Goal: Task Accomplishment & Management: Manage account settings

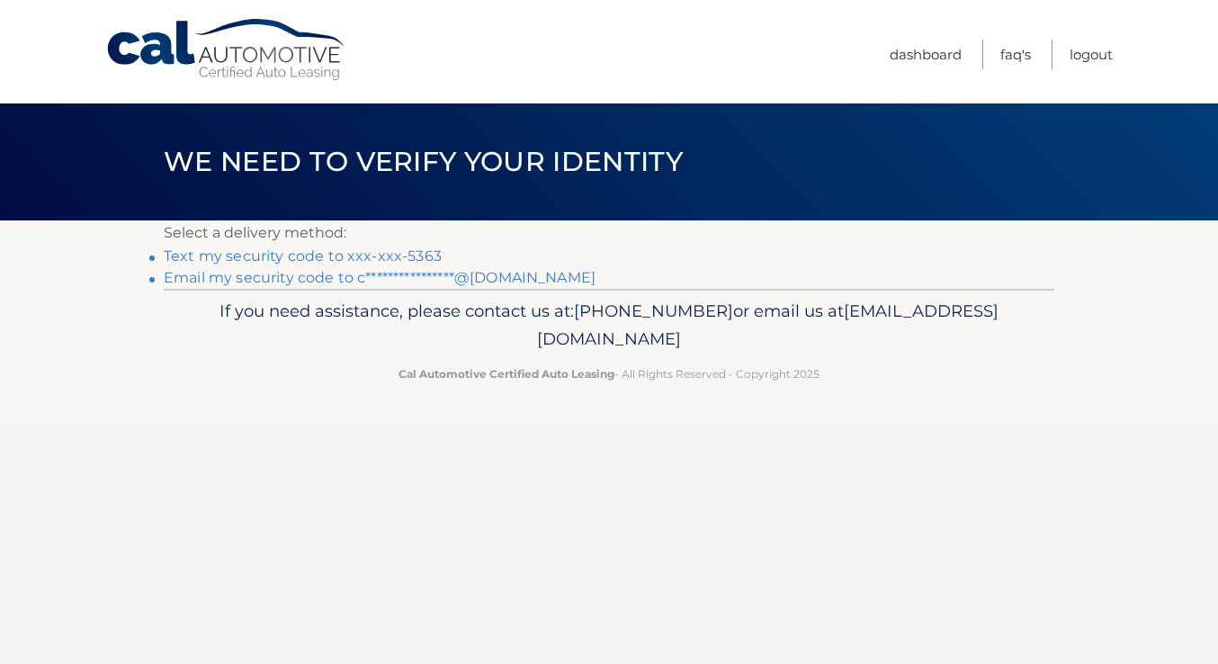
click at [319, 254] on link "Text my security code to xxx-xxx-5363" at bounding box center [303, 255] width 278 height 17
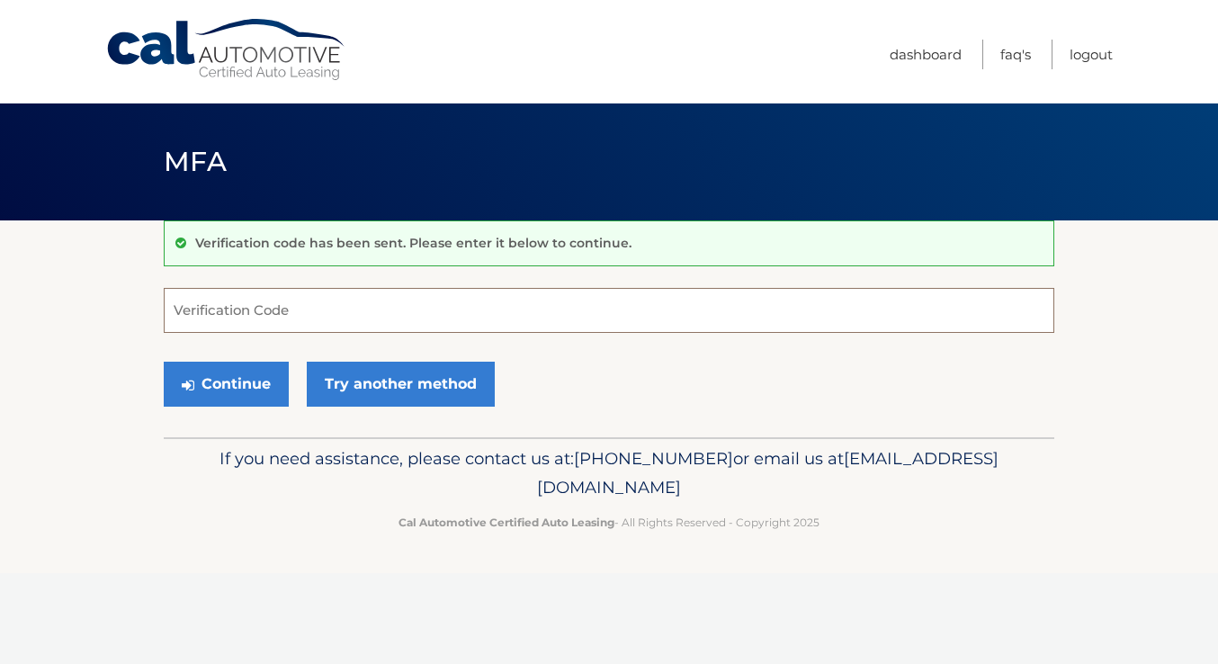
click at [706, 311] on input "Verification Code" at bounding box center [609, 310] width 890 height 45
type input "053122"
click at [245, 386] on button "Continue" at bounding box center [226, 384] width 125 height 45
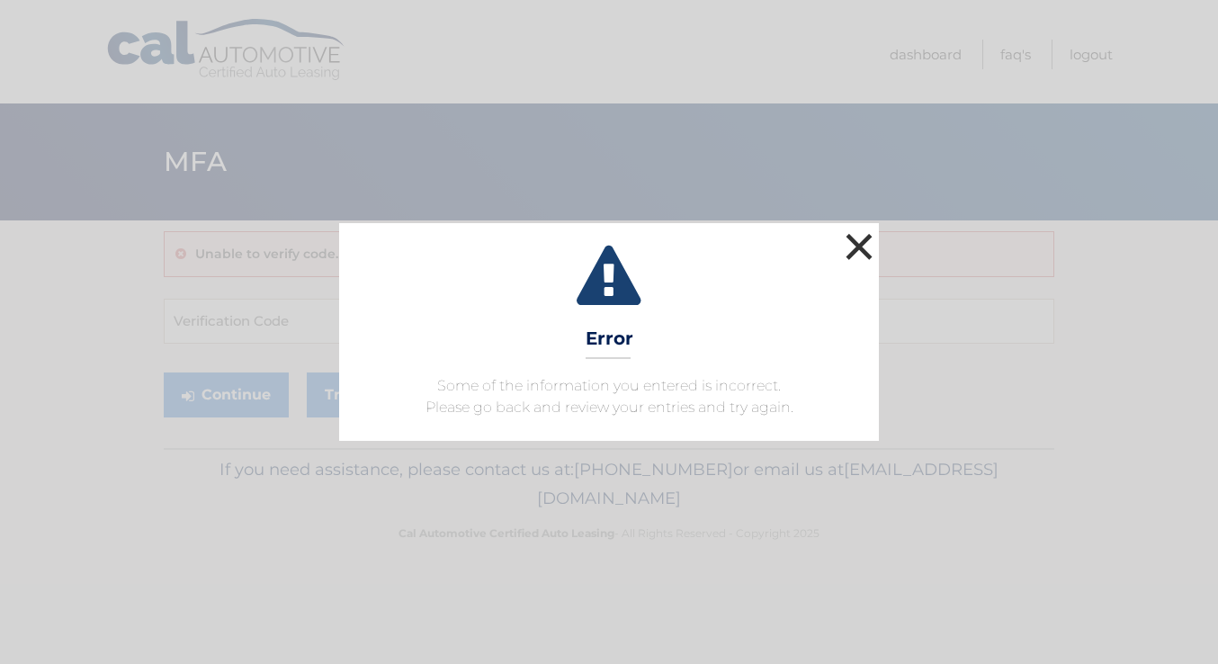
click at [864, 254] on button "×" at bounding box center [859, 246] width 36 height 36
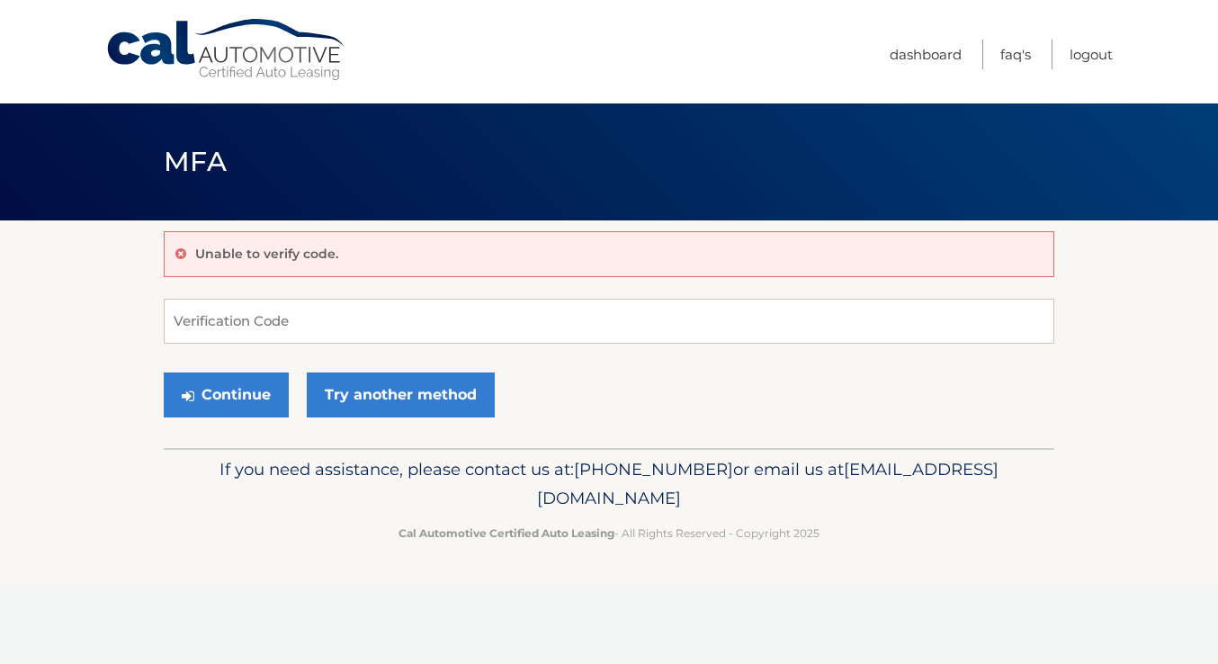
click at [135, 15] on div "Menu Dashboard FAQ's Logout" at bounding box center [608, 51] width 1007 height 103
click at [137, 38] on link "Cal Automotive" at bounding box center [226, 50] width 243 height 64
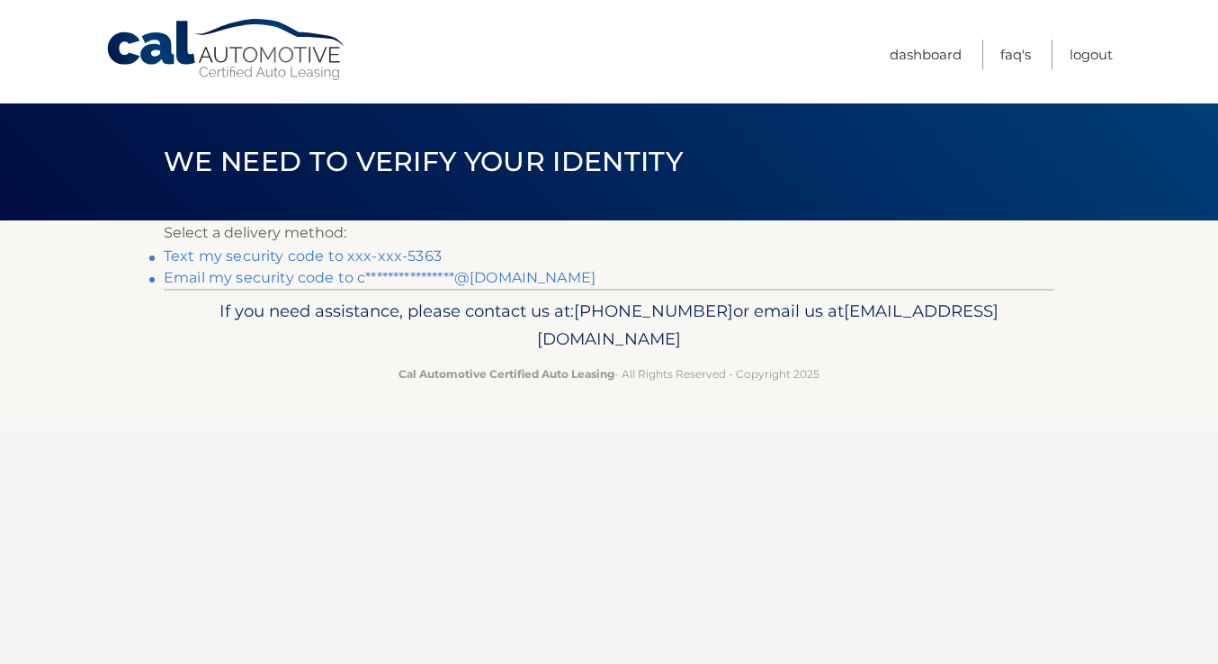
click at [362, 257] on link "Text my security code to xxx-xxx-5363" at bounding box center [303, 255] width 278 height 17
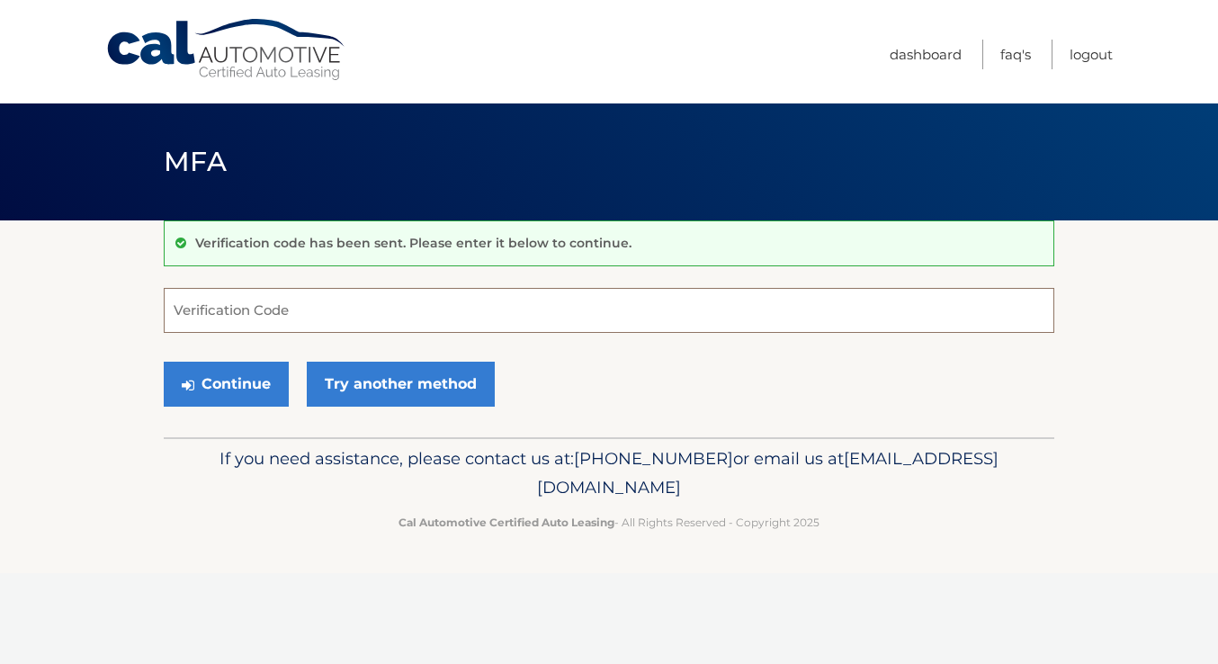
click at [369, 314] on input "Verification Code" at bounding box center [609, 310] width 890 height 45
type input "479270"
click at [164, 362] on button "Continue" at bounding box center [226, 384] width 125 height 45
click at [241, 378] on button "Continue" at bounding box center [226, 384] width 125 height 45
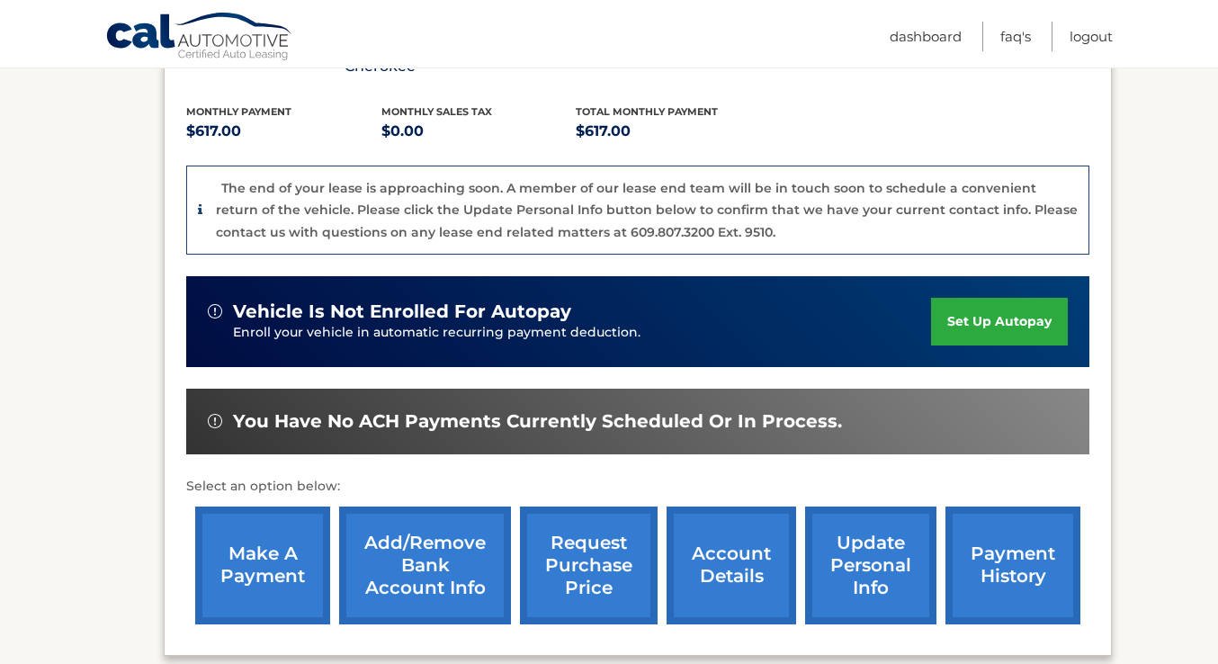
scroll to position [561, 0]
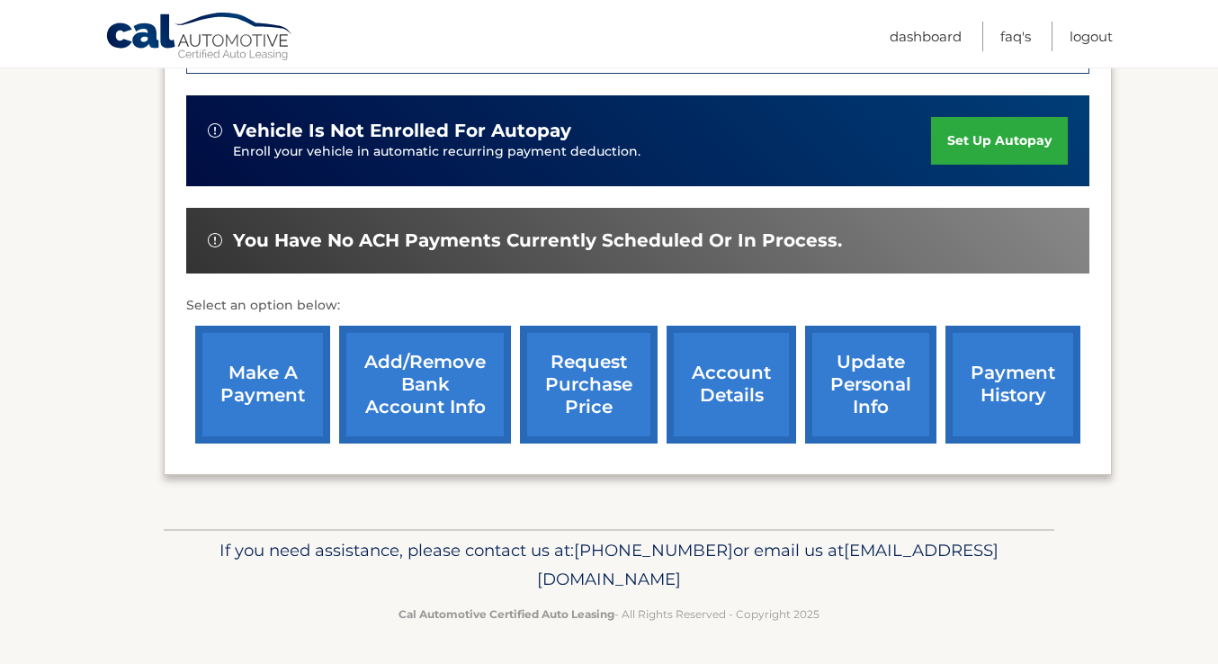
click at [276, 395] on link "make a payment" at bounding box center [262, 385] width 135 height 118
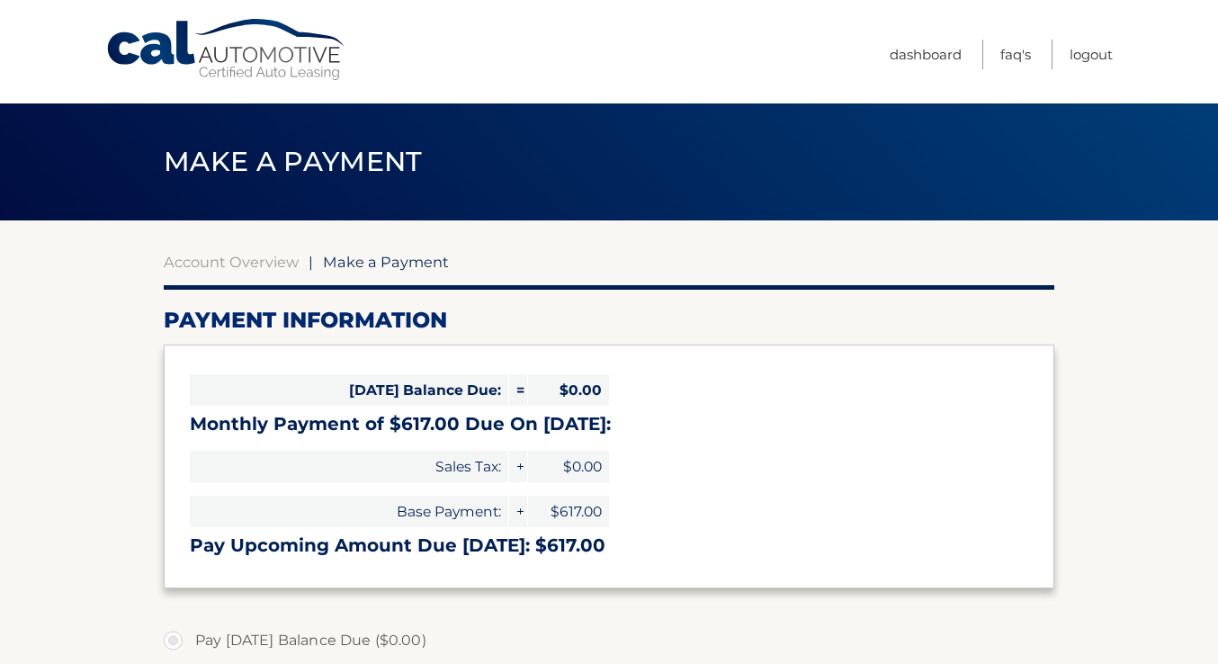
select select "ZmY1ZDJhOGItMTMzMi00MTk4LWE2NmItZTU0YzEzMzgyYjQ1"
click at [252, 265] on link "Account Overview" at bounding box center [231, 262] width 135 height 18
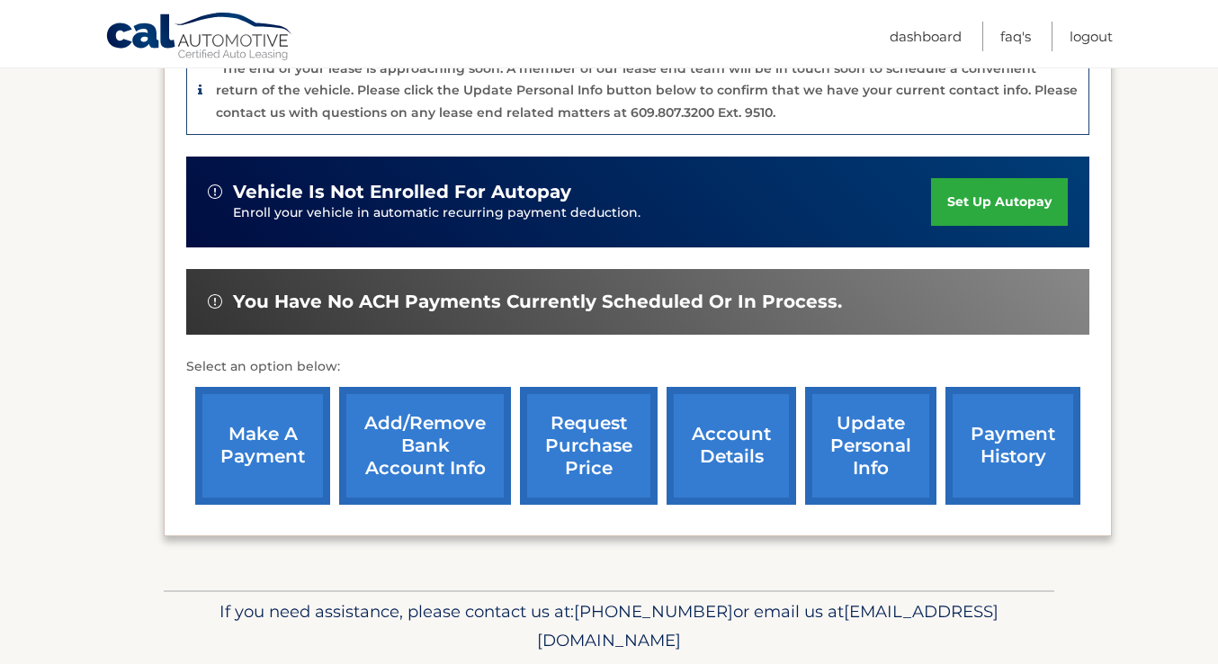
scroll to position [497, 0]
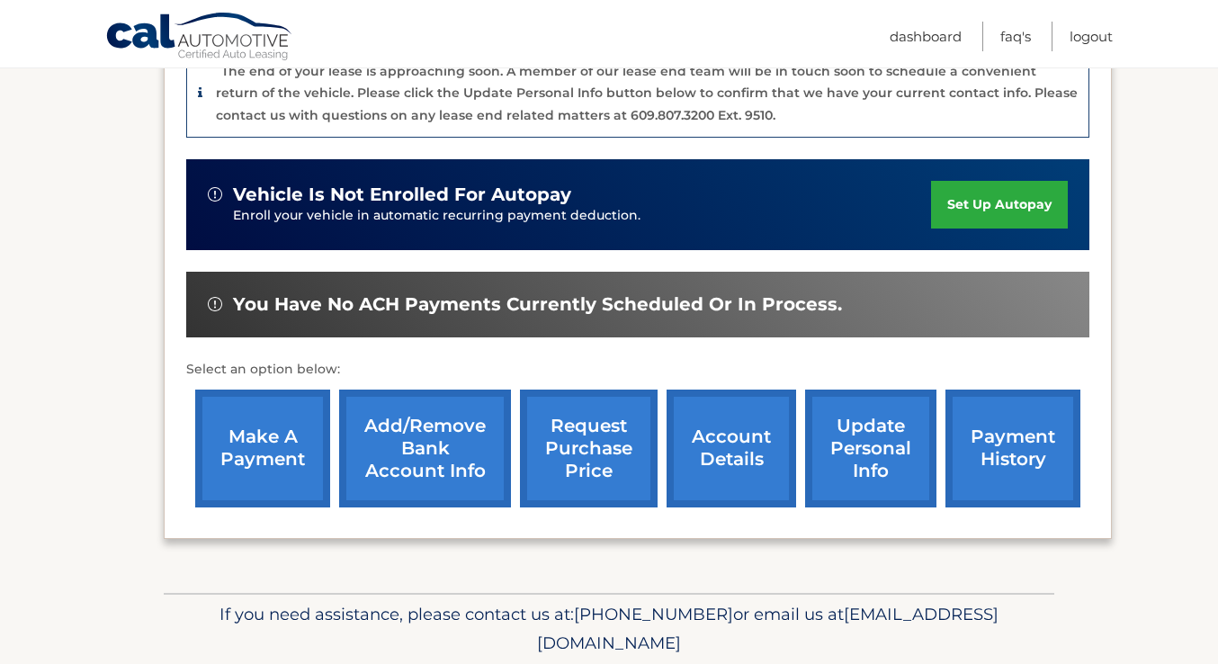
click at [717, 446] on link "account details" at bounding box center [730, 448] width 129 height 118
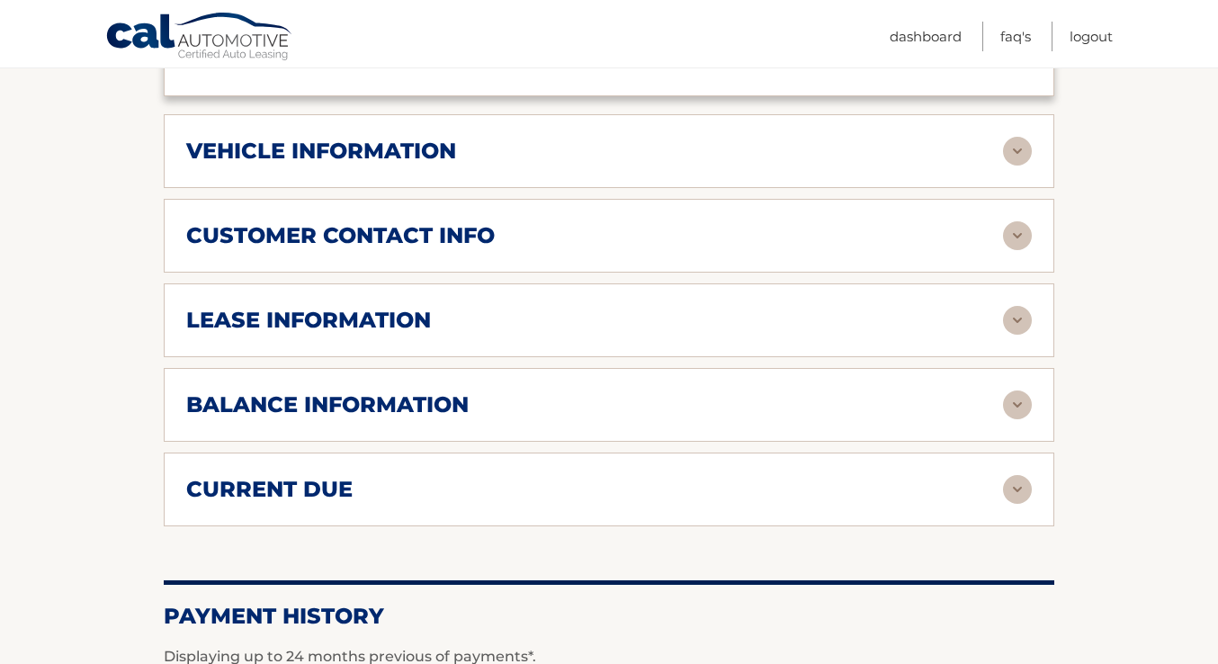
scroll to position [855, 0]
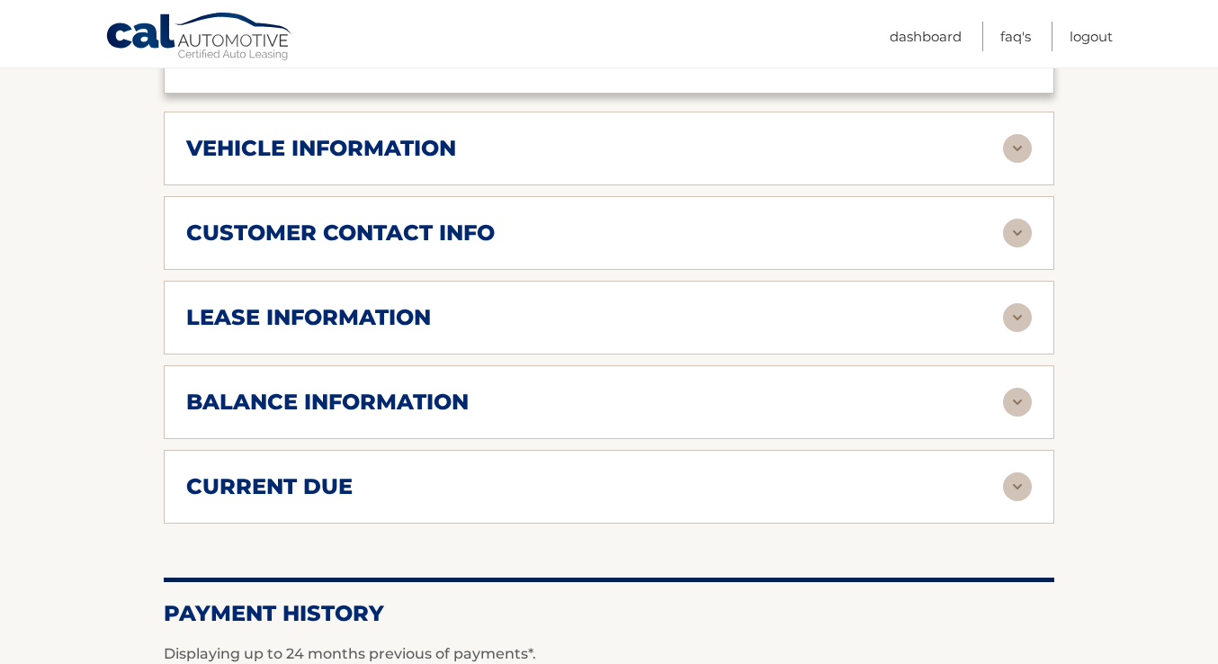
click at [655, 252] on div "customer contact info full name TIFFANY CORONADO street address 317 Espanong Rd…" at bounding box center [609, 233] width 890 height 74
click at [657, 237] on div "customer contact info" at bounding box center [594, 232] width 817 height 27
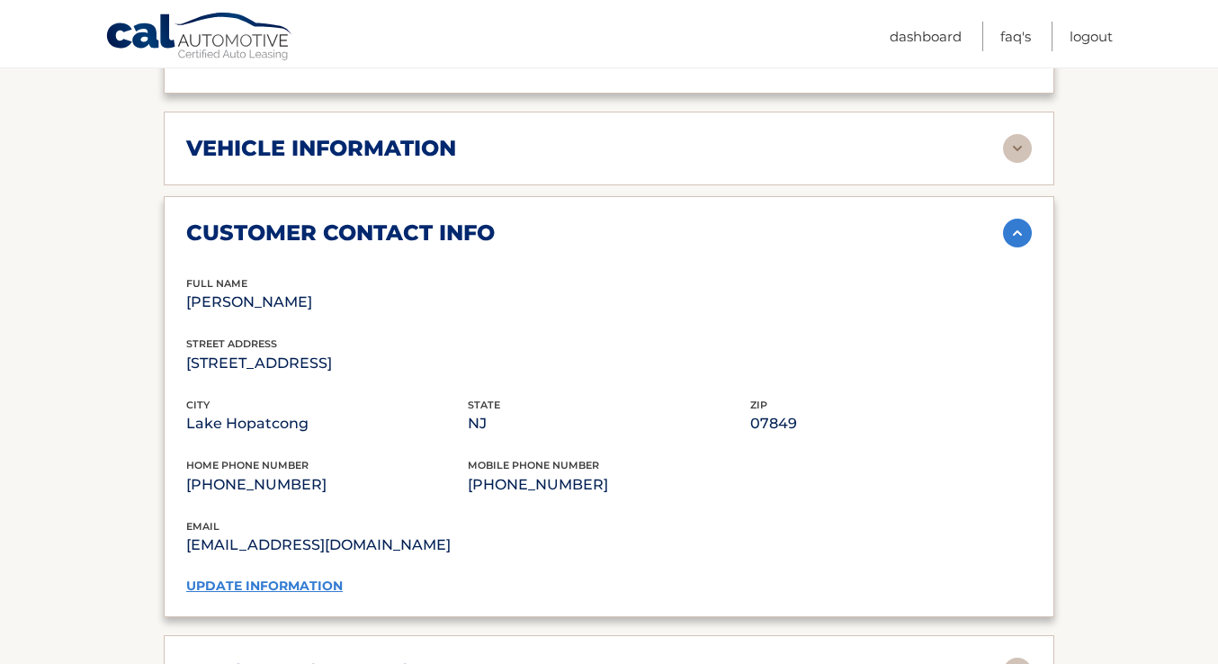
click at [319, 587] on link "update information" at bounding box center [264, 585] width 156 height 16
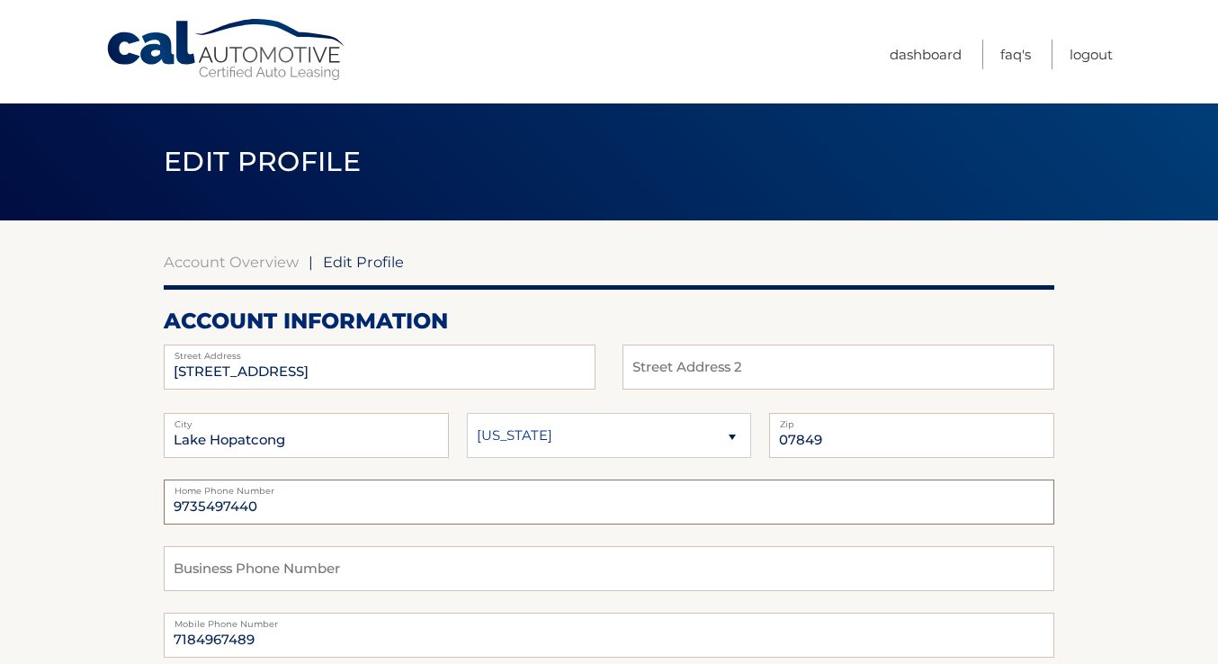
drag, startPoint x: 312, startPoint y: 505, endPoint x: 266, endPoint y: 508, distance: 46.0
click at [266, 508] on input "9735497440" at bounding box center [609, 501] width 890 height 45
drag, startPoint x: 266, startPoint y: 508, endPoint x: 153, endPoint y: 502, distance: 113.5
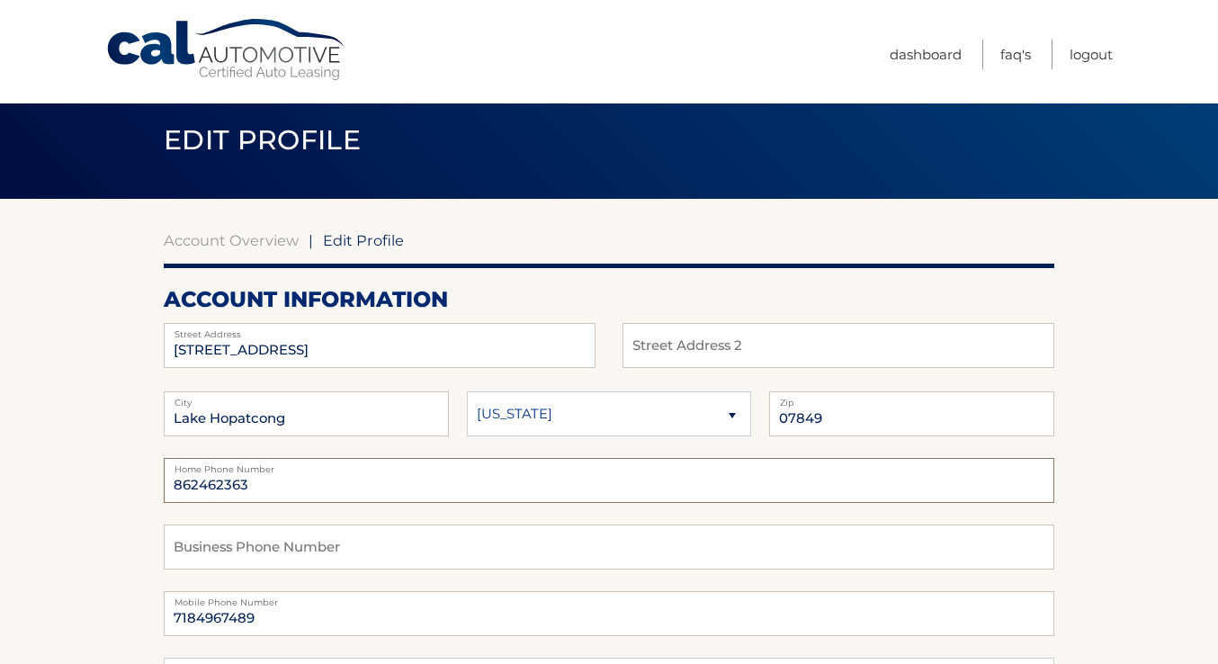
scroll to position [24, 0]
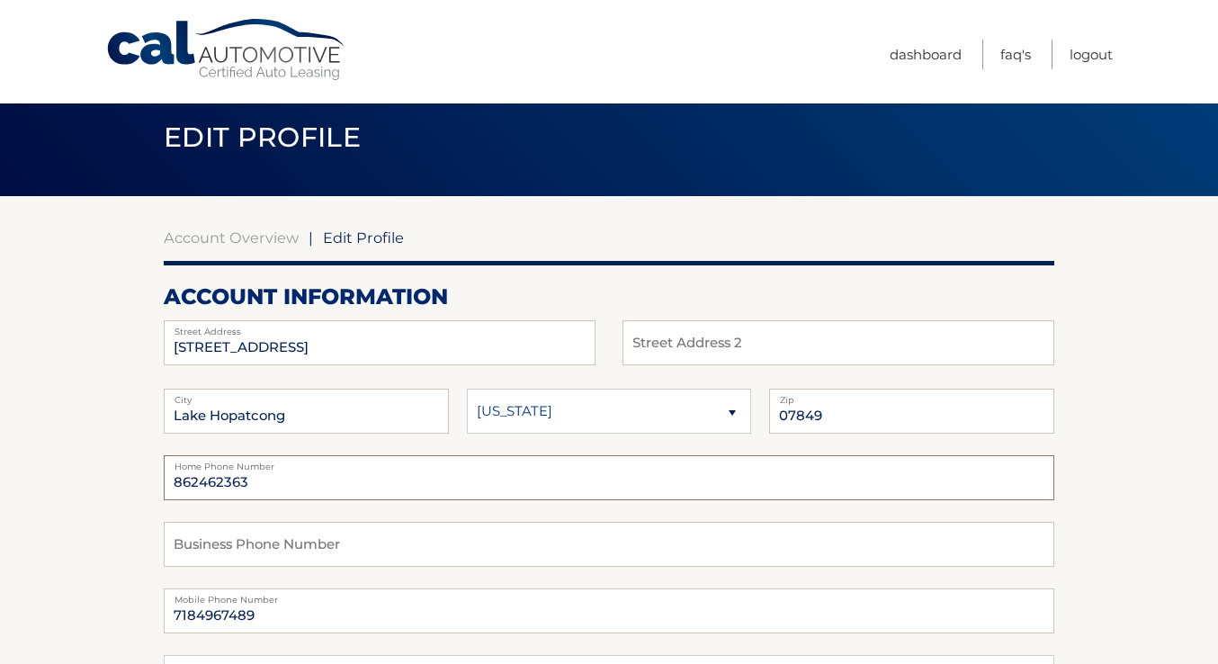
click at [223, 486] on input "862462363" at bounding box center [609, 477] width 890 height 45
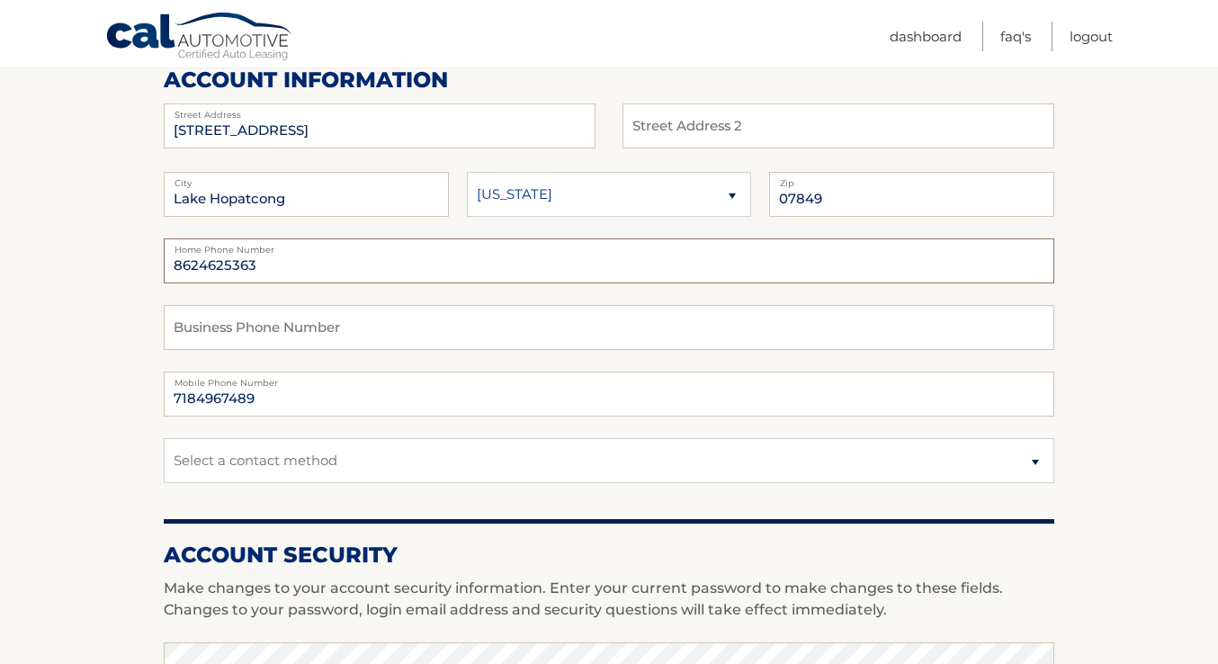
scroll to position [242, 0]
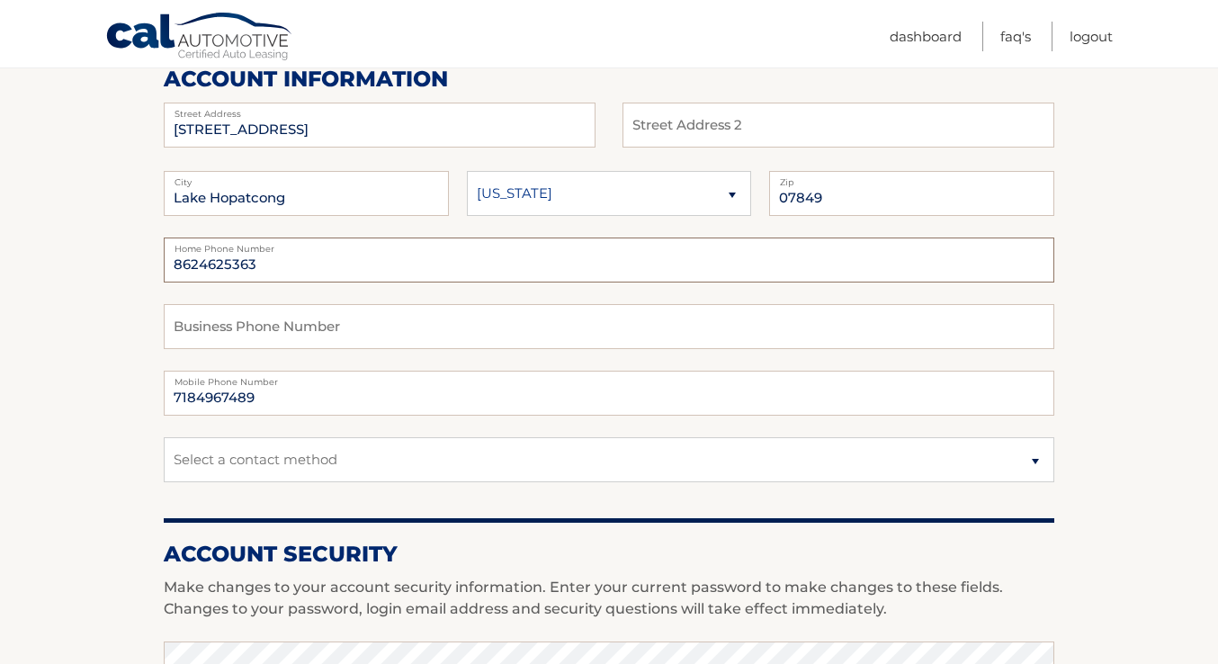
type input "8624625363"
drag, startPoint x: 306, startPoint y: 387, endPoint x: 252, endPoint y: 394, distance: 54.4
click at [249, 394] on input "7184967489" at bounding box center [609, 393] width 890 height 45
type input "9"
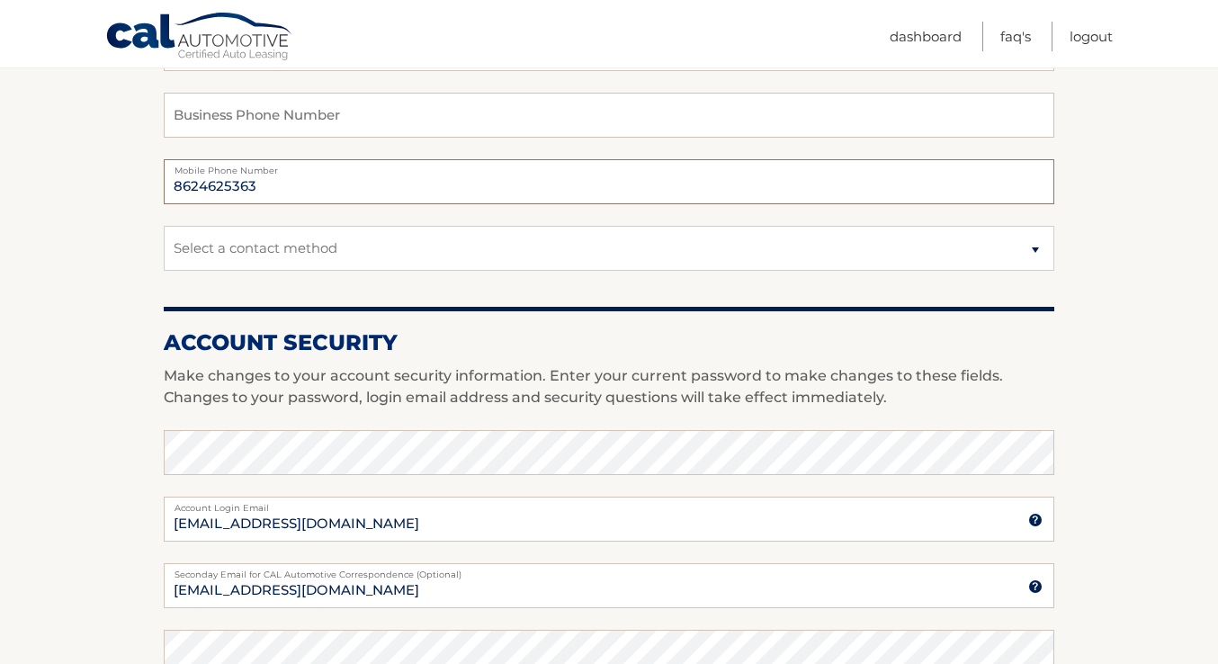
scroll to position [452, 0]
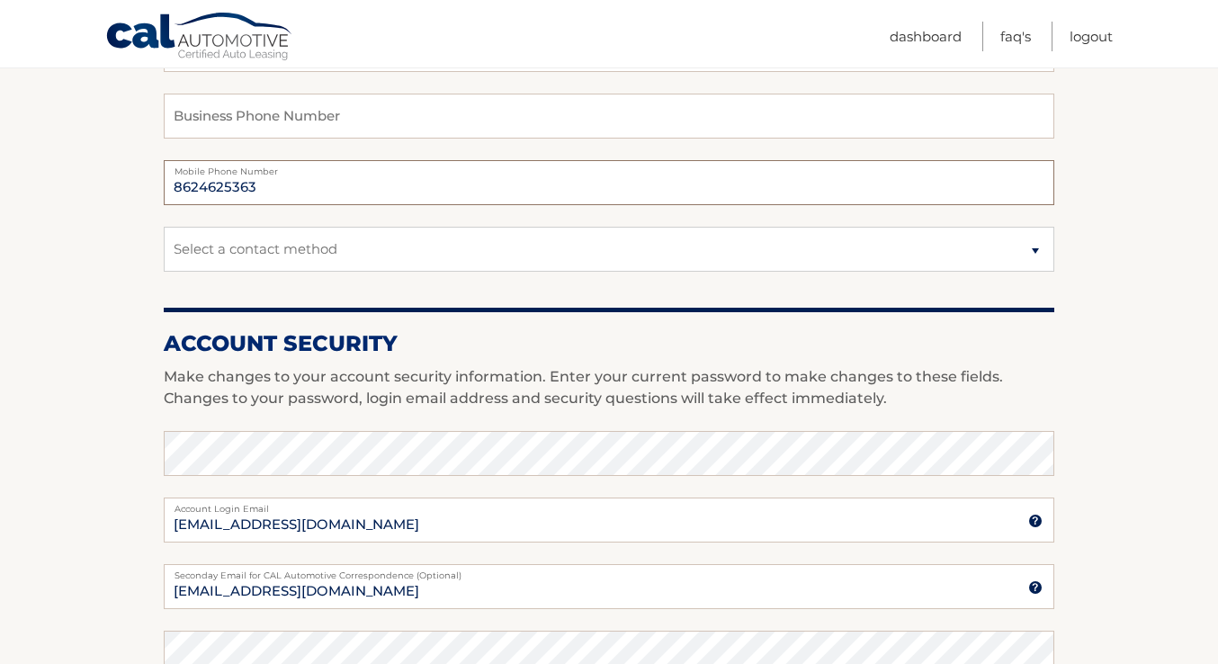
type input "8624625363"
click at [230, 242] on select "Select a contact method Mobile Home" at bounding box center [609, 249] width 890 height 45
select select "1"
click at [164, 227] on select "Select a contact method Mobile Home" at bounding box center [609, 249] width 890 height 45
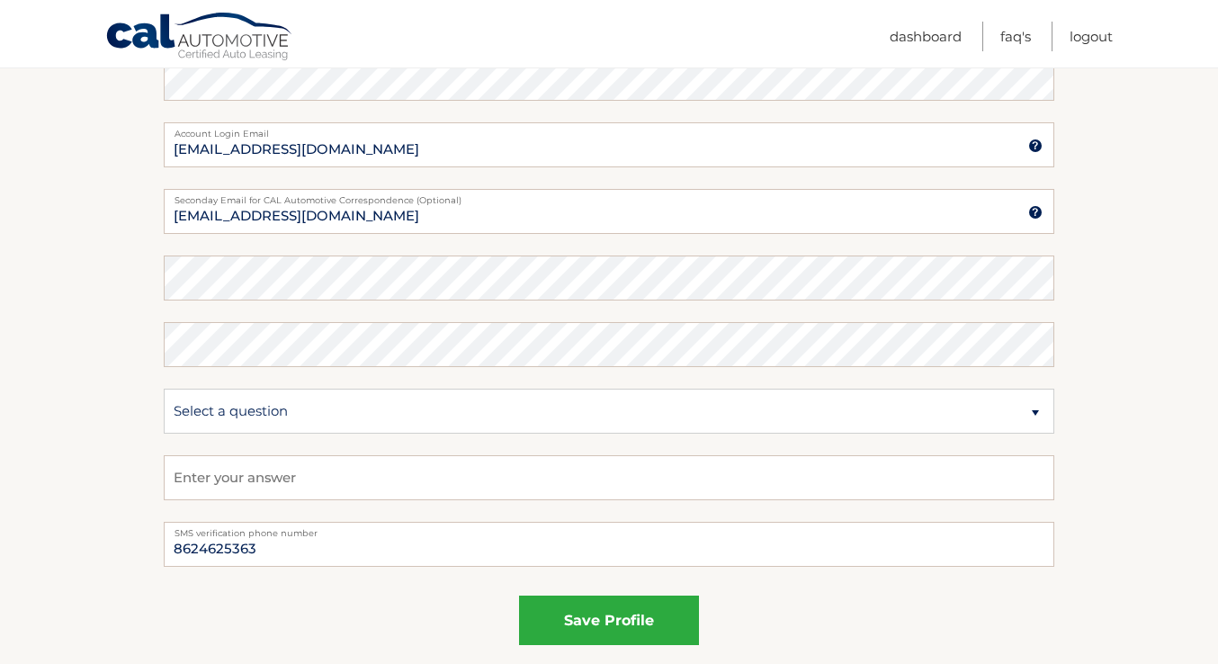
scroll to position [1003, 0]
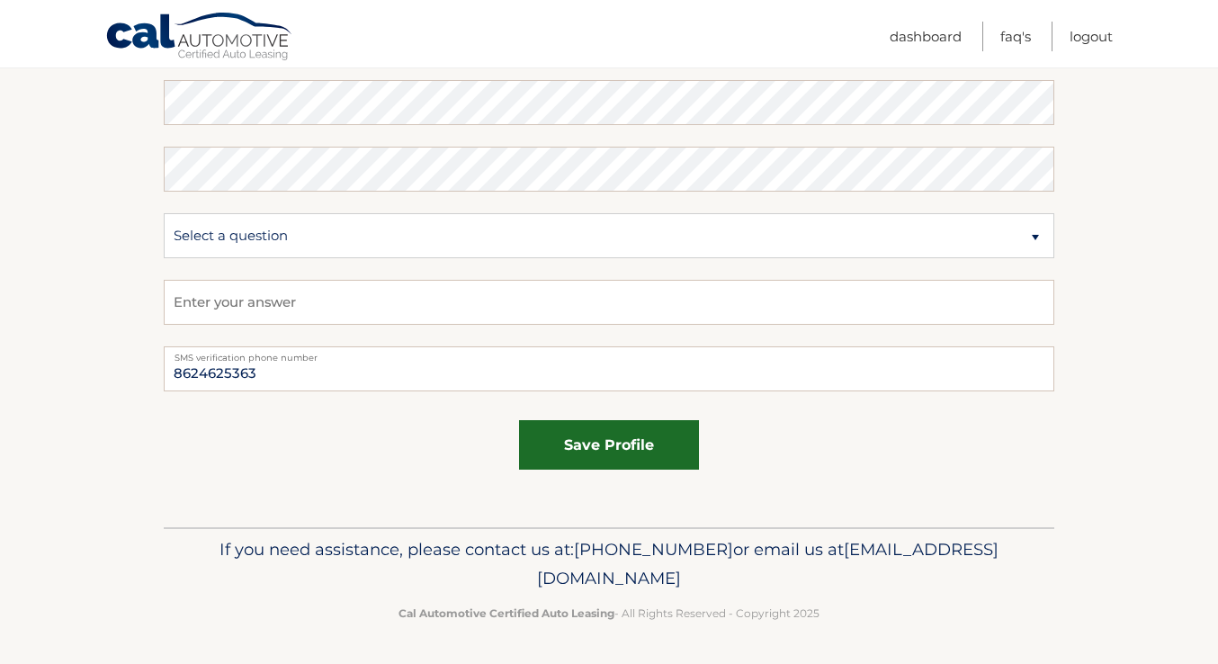
click at [604, 432] on button "save profile" at bounding box center [609, 444] width 180 height 49
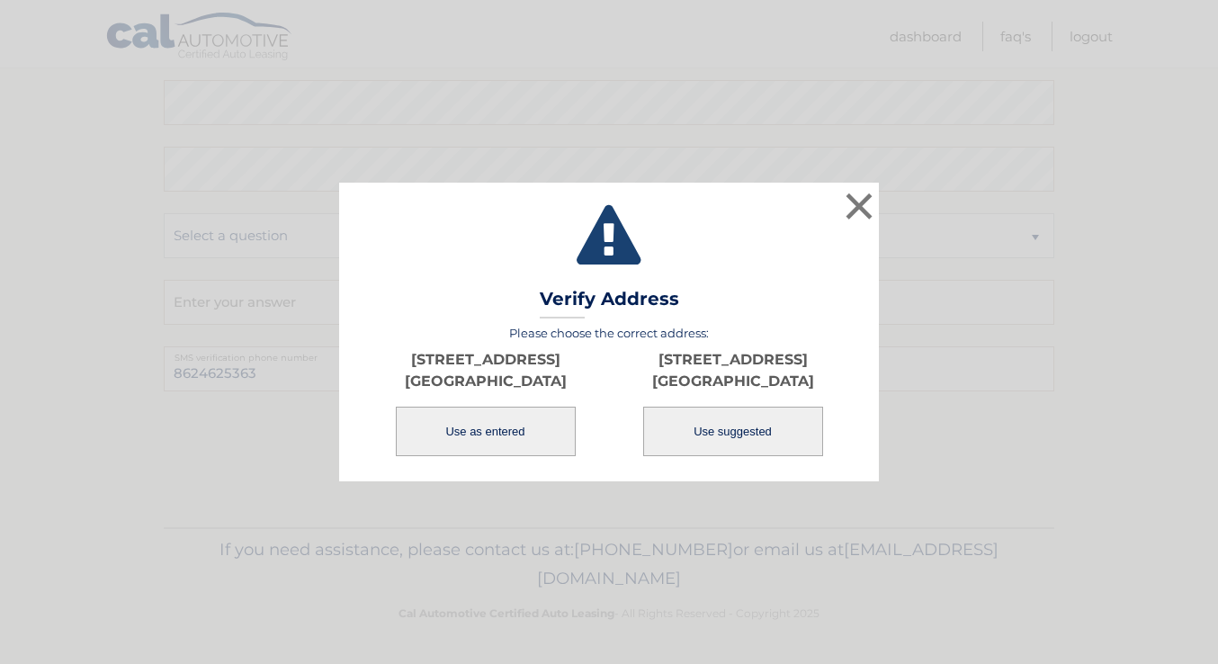
click at [781, 448] on button "Use suggested" at bounding box center [733, 430] width 180 height 49
type input "317 ESPANONG RD"
type input "LAKE HOPATCONG"
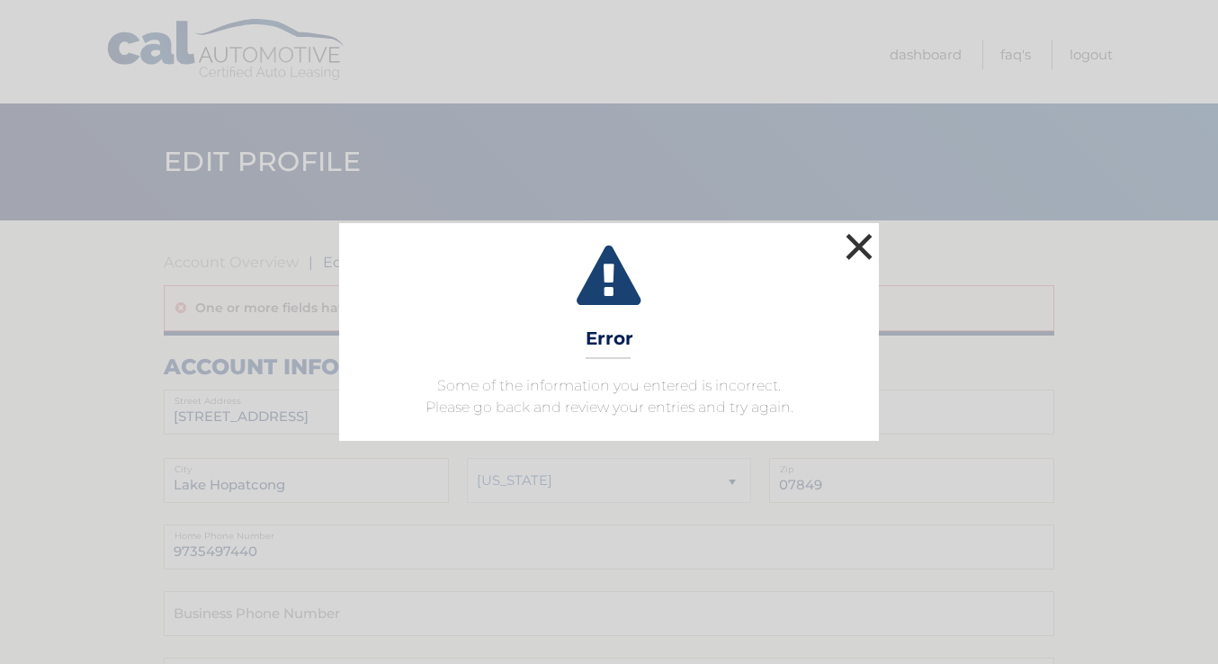
click at [868, 237] on button "×" at bounding box center [859, 246] width 36 height 36
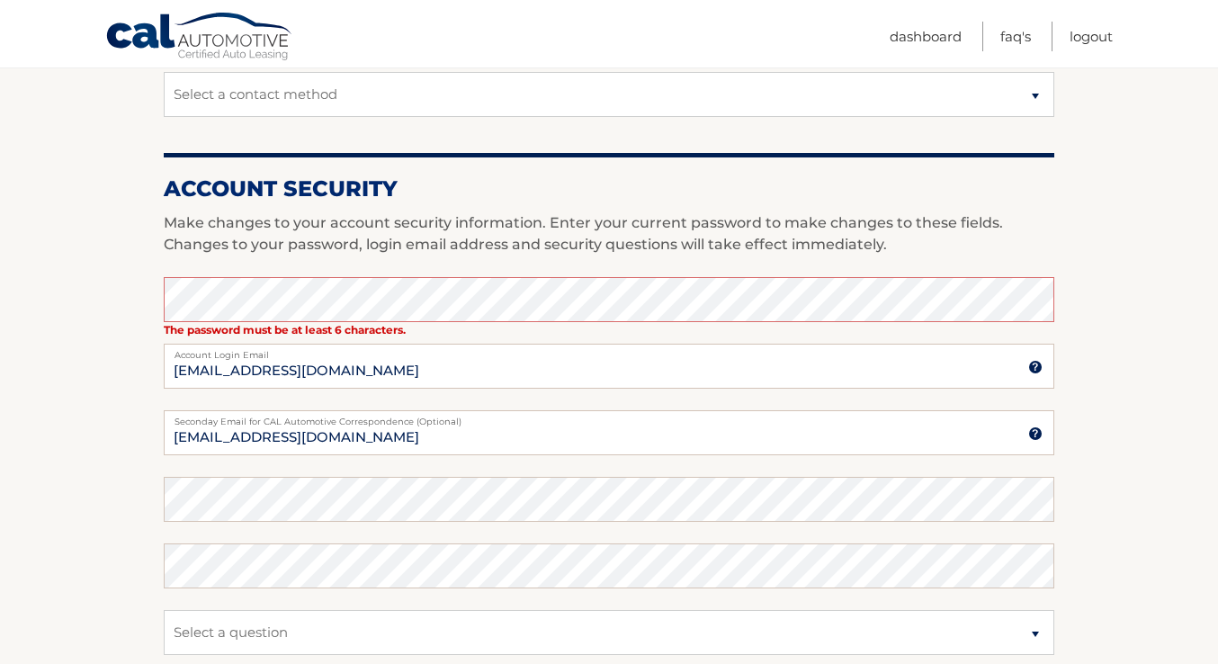
scroll to position [664, 0]
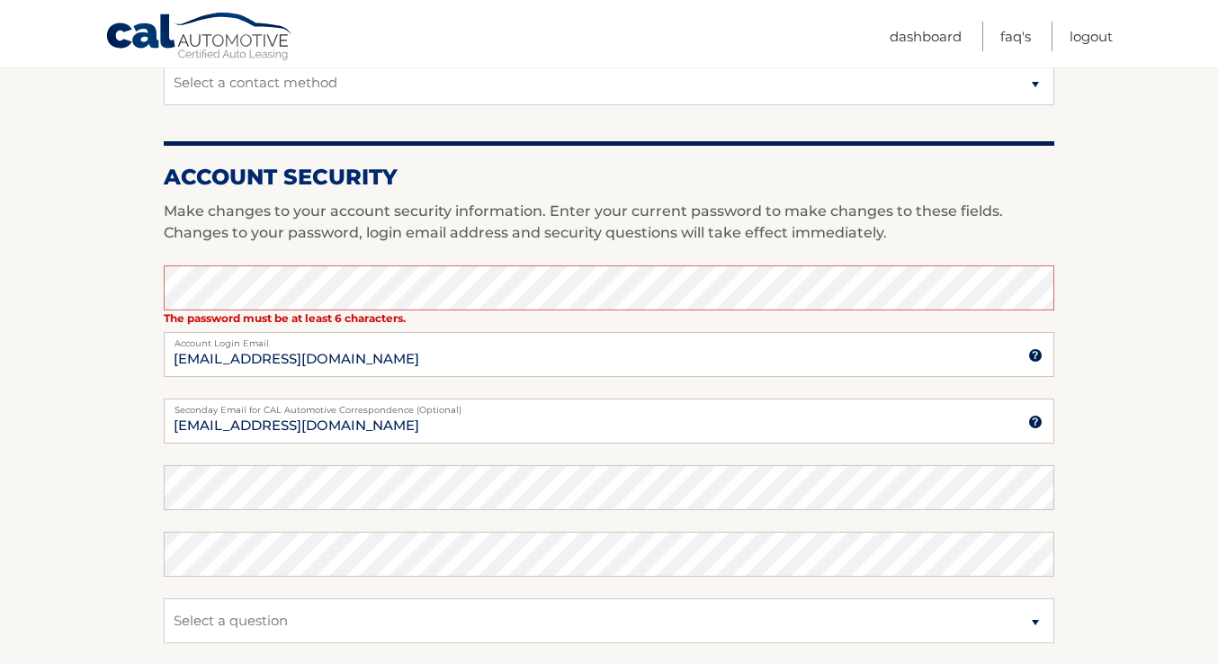
click at [442, 509] on fieldset "The password must be at least 6 characters. Enter your current password to make…" at bounding box center [609, 498] width 890 height 466
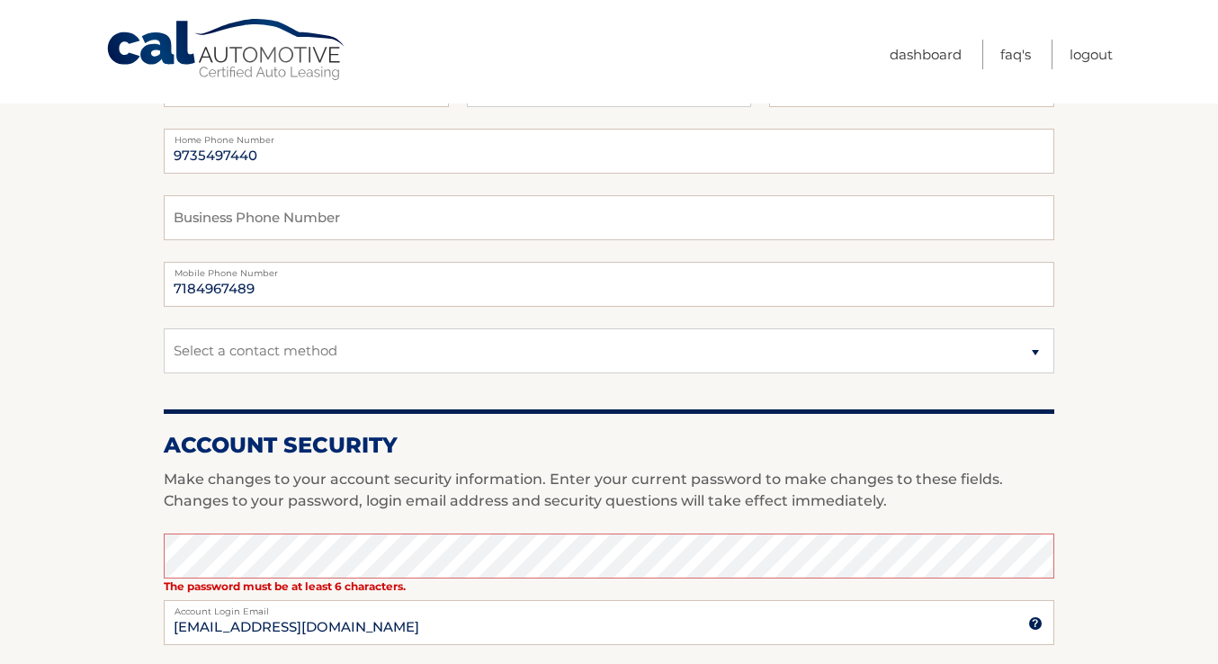
scroll to position [0, 0]
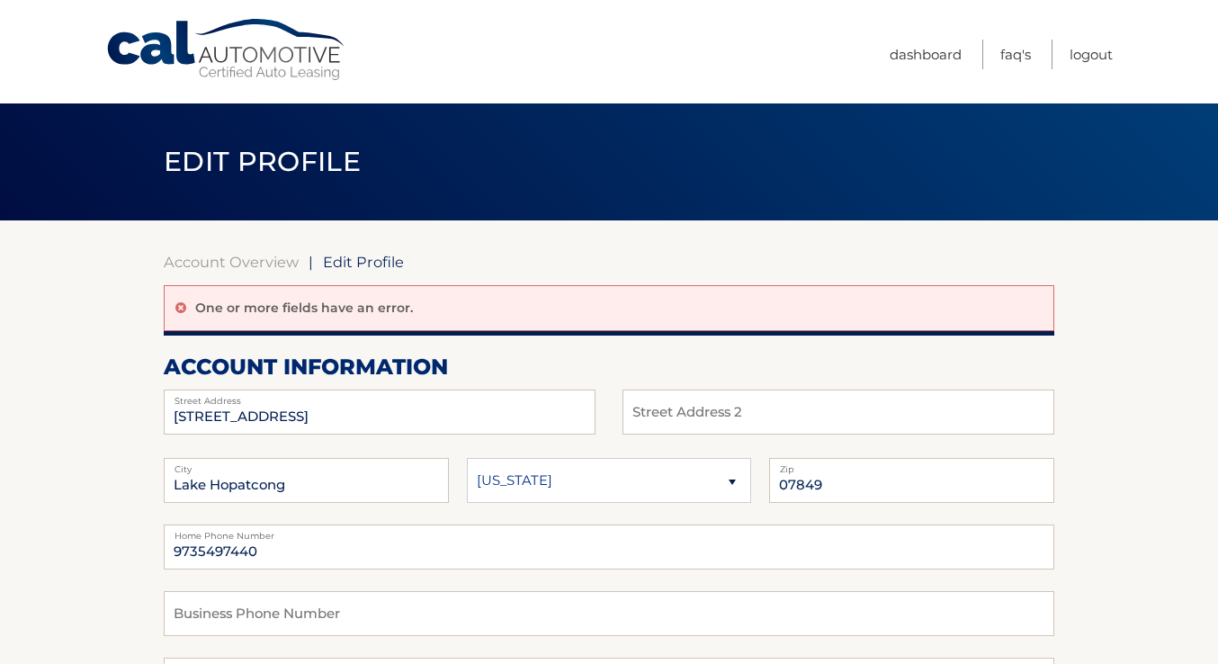
click at [222, 63] on link "Cal Automotive" at bounding box center [226, 50] width 243 height 64
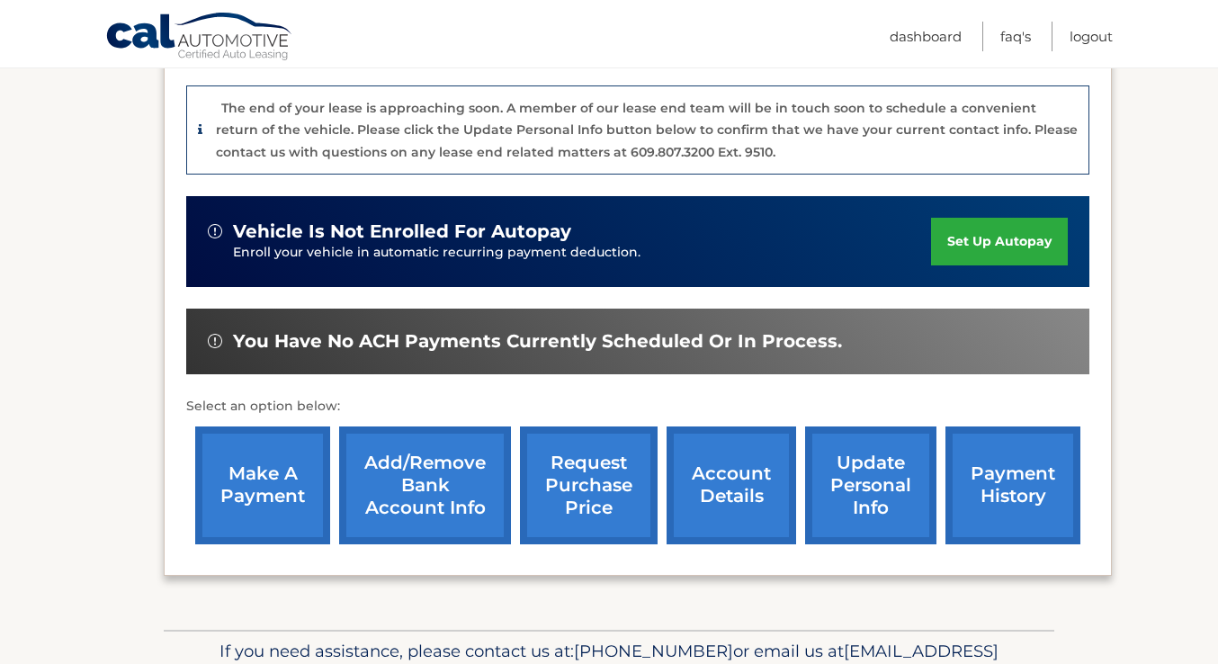
scroll to position [561, 0]
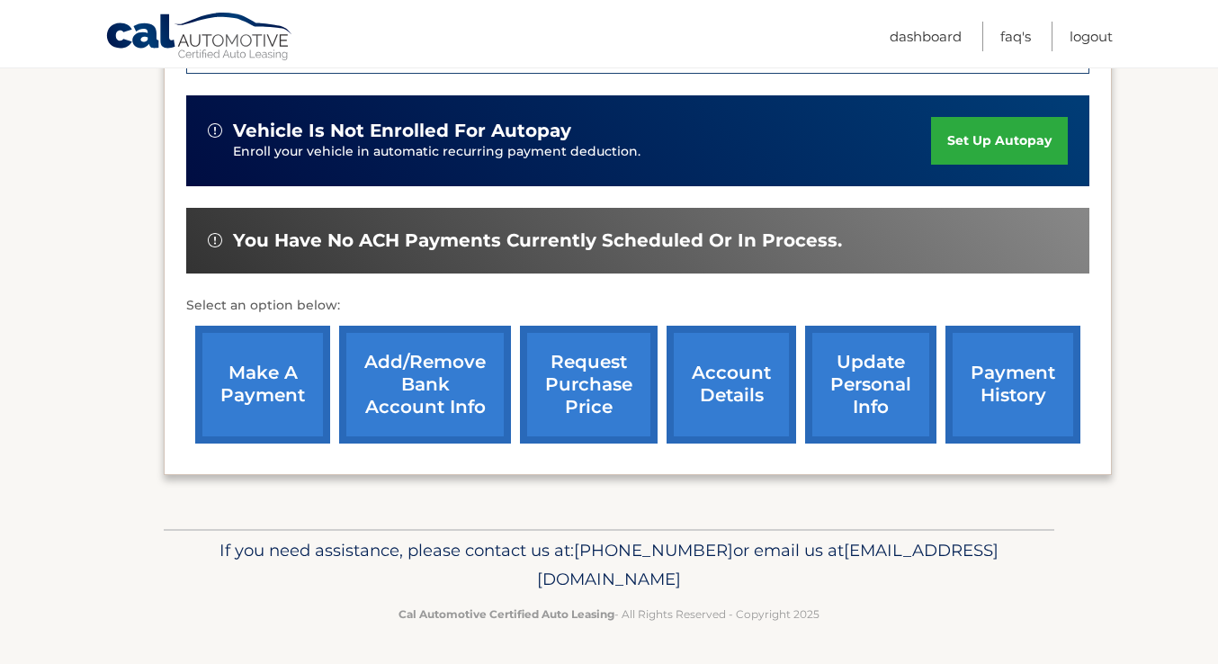
click at [989, 361] on link "payment history" at bounding box center [1012, 385] width 135 height 118
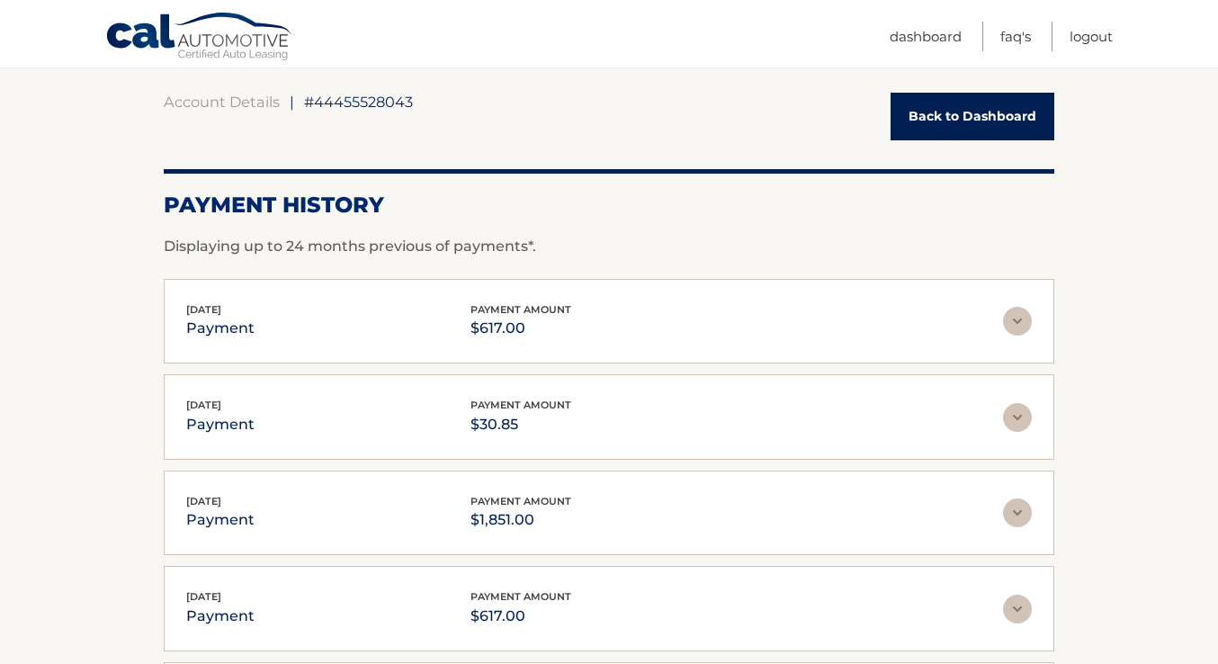
scroll to position [161, 0]
click at [1022, 327] on img at bounding box center [1017, 320] width 29 height 29
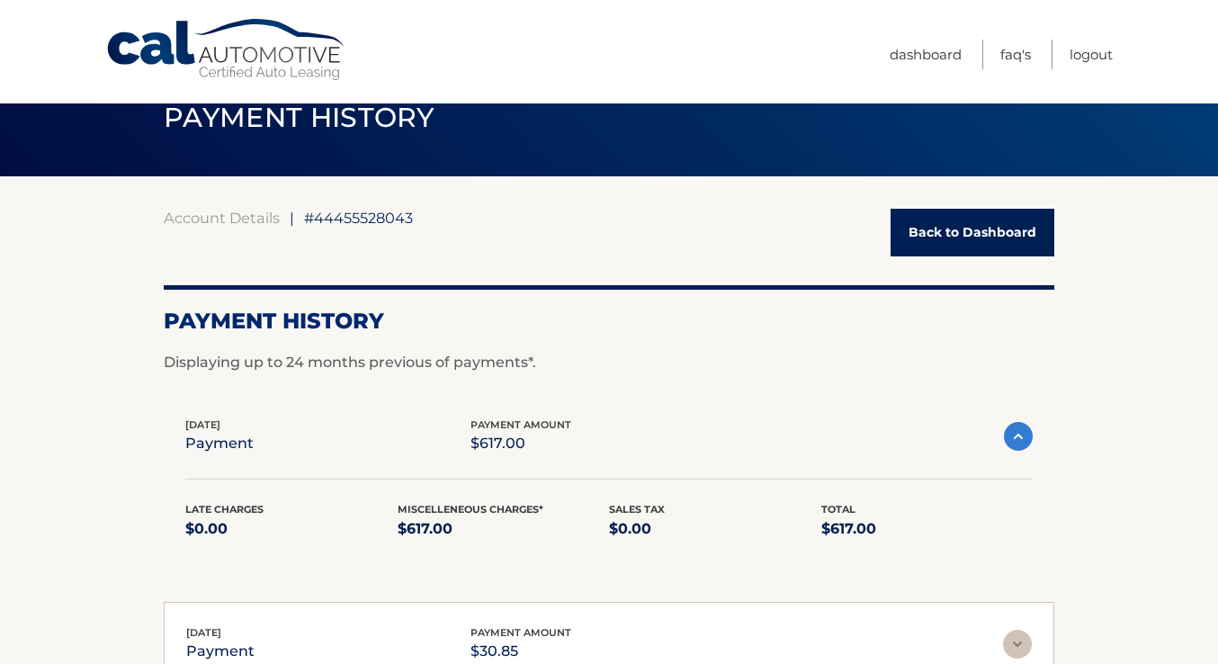
scroll to position [0, 0]
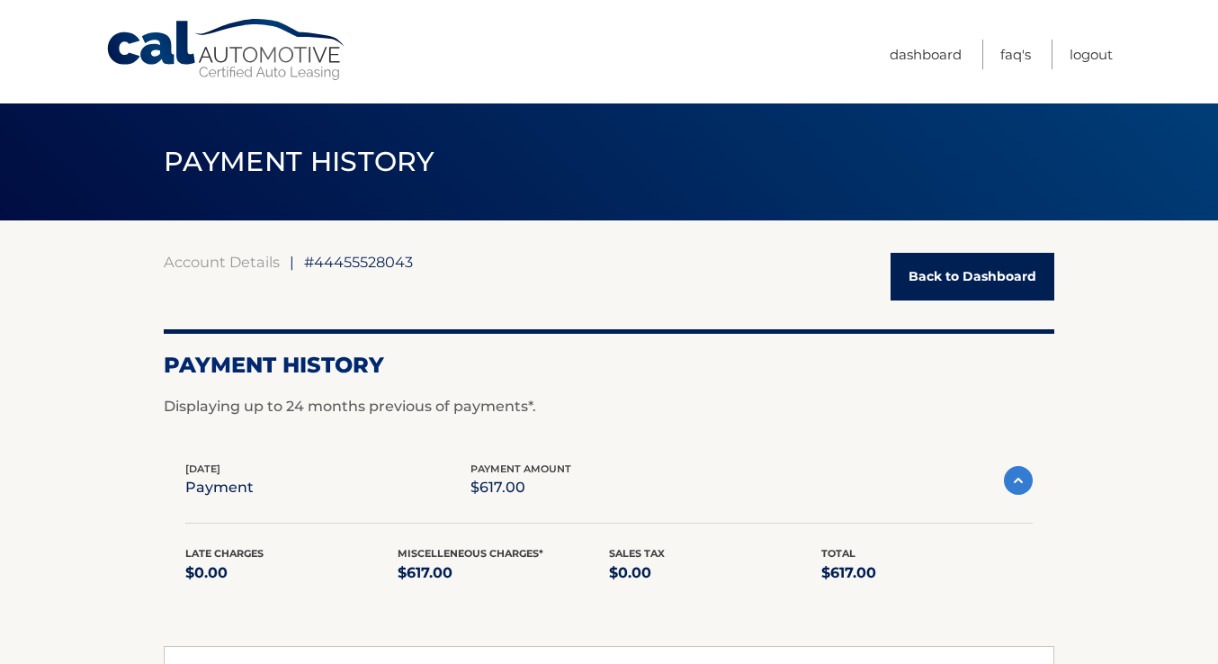
click at [232, 44] on link "Cal Automotive" at bounding box center [226, 50] width 243 height 64
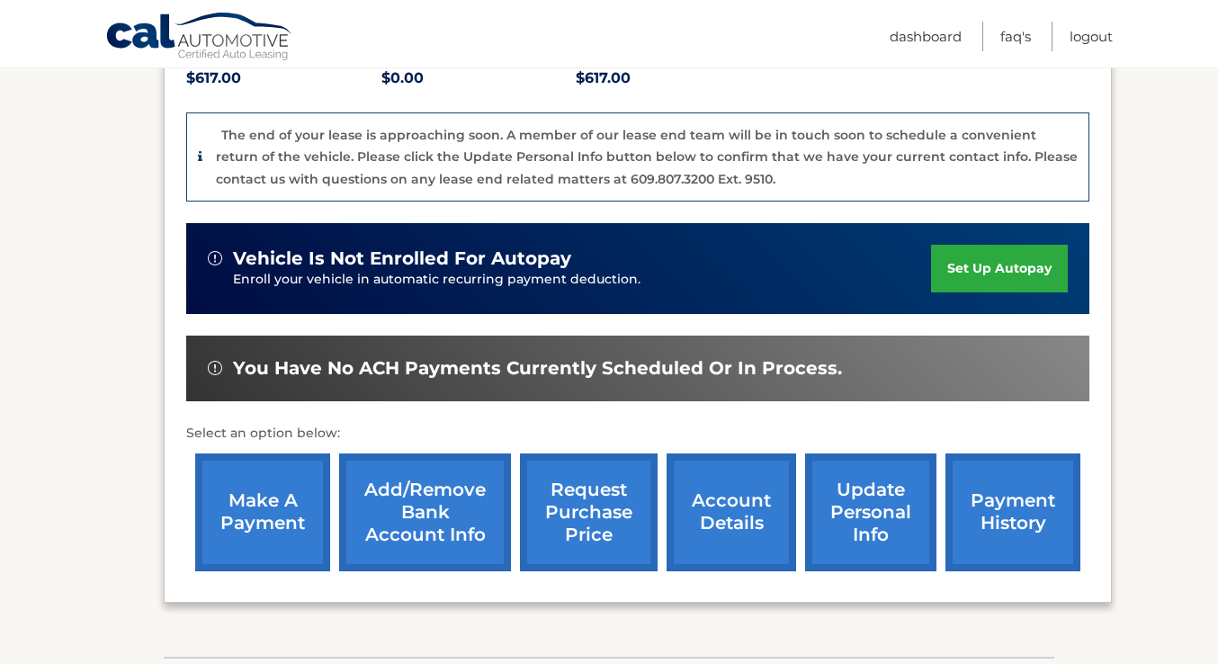
scroll to position [466, 0]
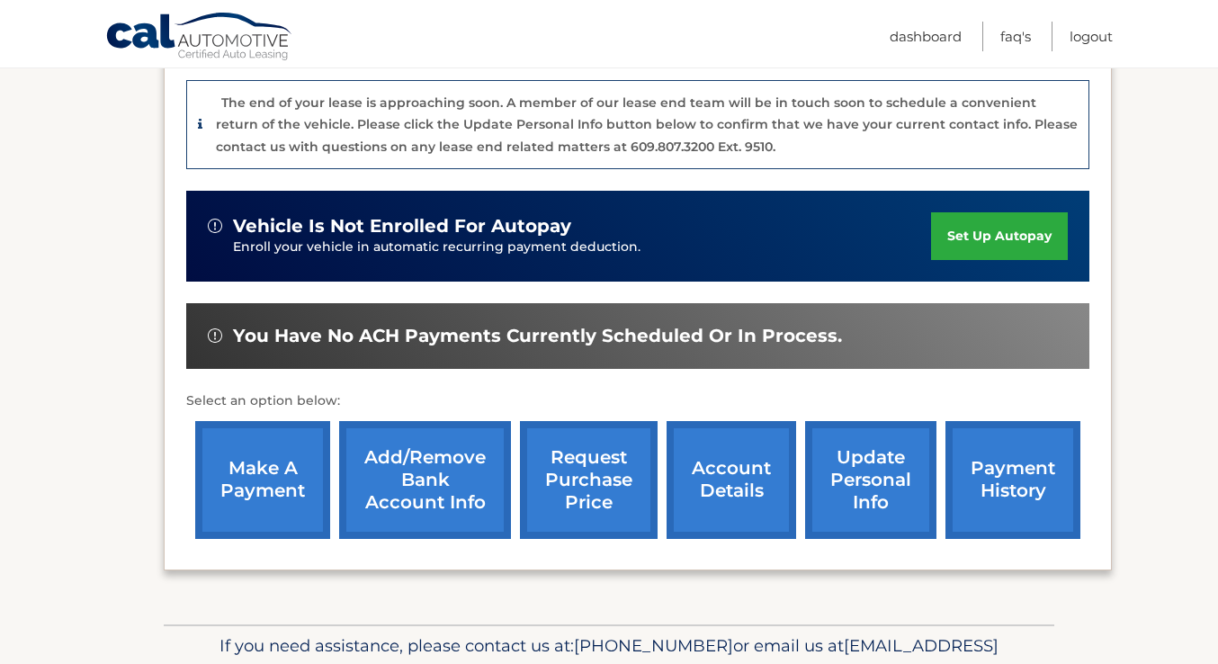
click at [845, 474] on link "update personal info" at bounding box center [870, 480] width 131 height 118
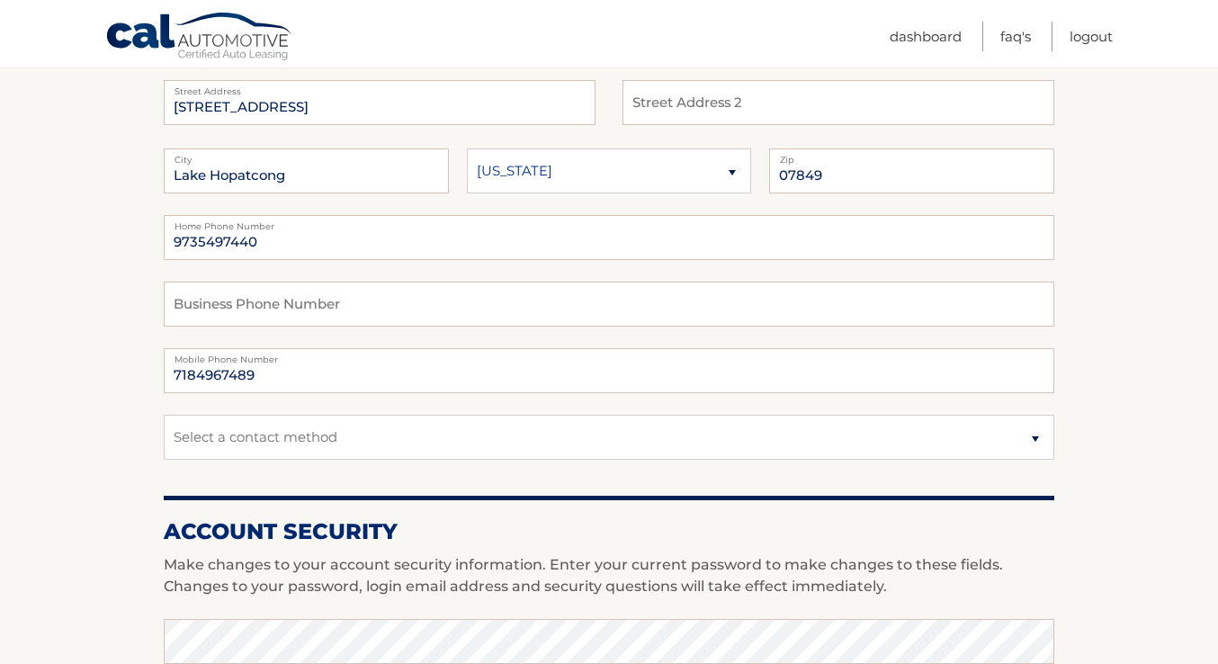
scroll to position [265, 0]
drag, startPoint x: 326, startPoint y: 238, endPoint x: 95, endPoint y: 211, distance: 231.8
click at [96, 215] on section "Account Overview | Edit Profile account information [STREET_ADDRESS] Address St…" at bounding box center [609, 609] width 1218 height 1309
type input "8624625363"
click at [299, 371] on input "7184967489" at bounding box center [609, 369] width 890 height 45
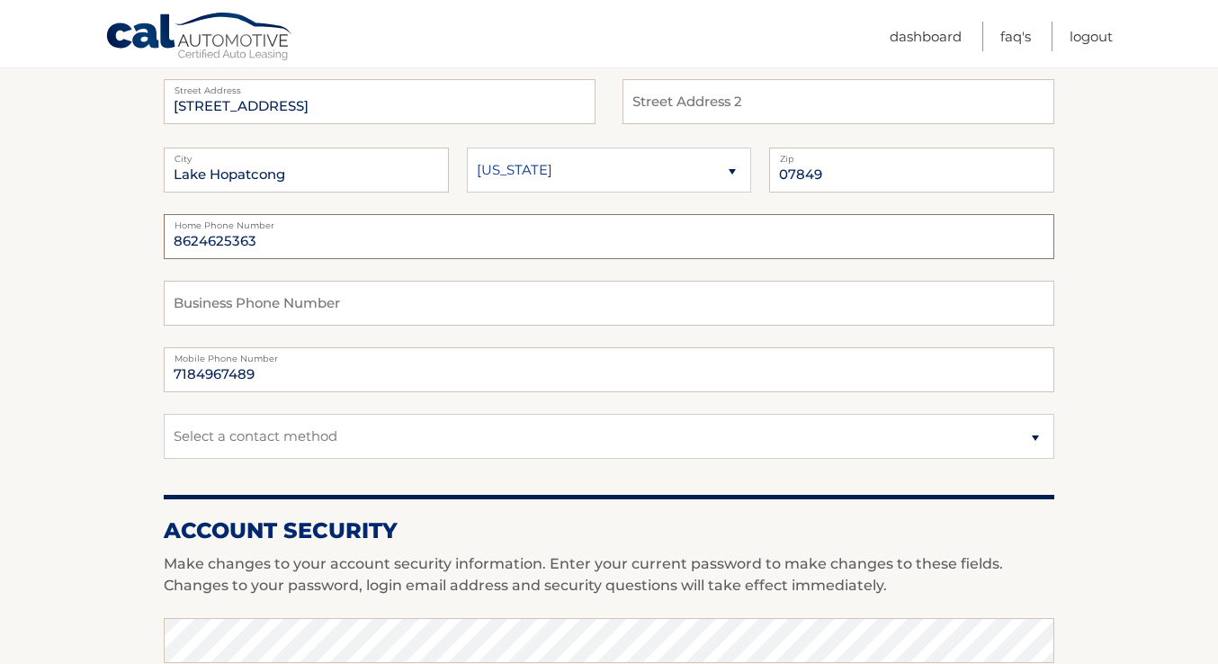
drag, startPoint x: 290, startPoint y: 250, endPoint x: 246, endPoint y: 254, distance: 44.2
click at [228, 253] on input "8624625363" at bounding box center [609, 236] width 890 height 45
drag, startPoint x: 278, startPoint y: 242, endPoint x: 152, endPoint y: 244, distance: 125.9
click at [152, 244] on section "Account Overview | Edit Profile account information 317 Espanong Rd Street Addr…" at bounding box center [609, 609] width 1218 height 1309
click at [262, 373] on input "7184967489" at bounding box center [609, 369] width 890 height 45
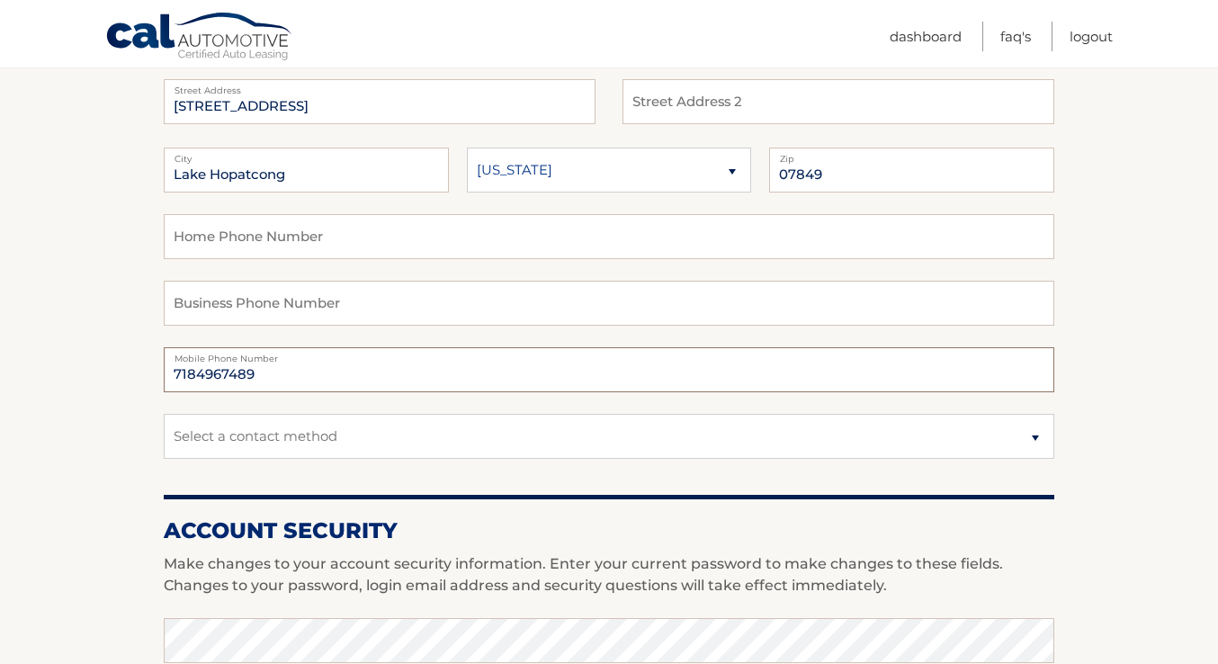
drag, startPoint x: 270, startPoint y: 373, endPoint x: 150, endPoint y: 371, distance: 119.6
click at [150, 371] on section "Account Overview | Edit Profile account information 317 Espanong Rd Street Addr…" at bounding box center [609, 609] width 1218 height 1309
type input "8624625363"
click at [179, 431] on select "Select a contact method Mobile Home" at bounding box center [609, 436] width 890 height 45
select select "1"
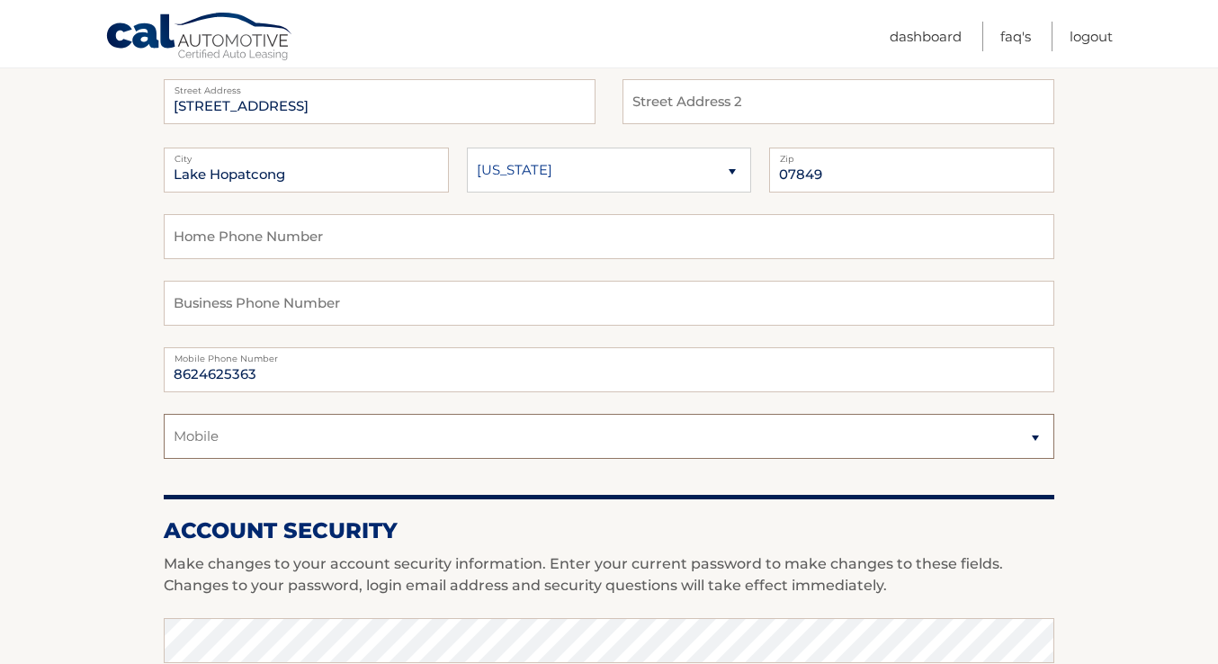
click at [164, 414] on select "Select a contact method Mobile Home" at bounding box center [609, 436] width 890 height 45
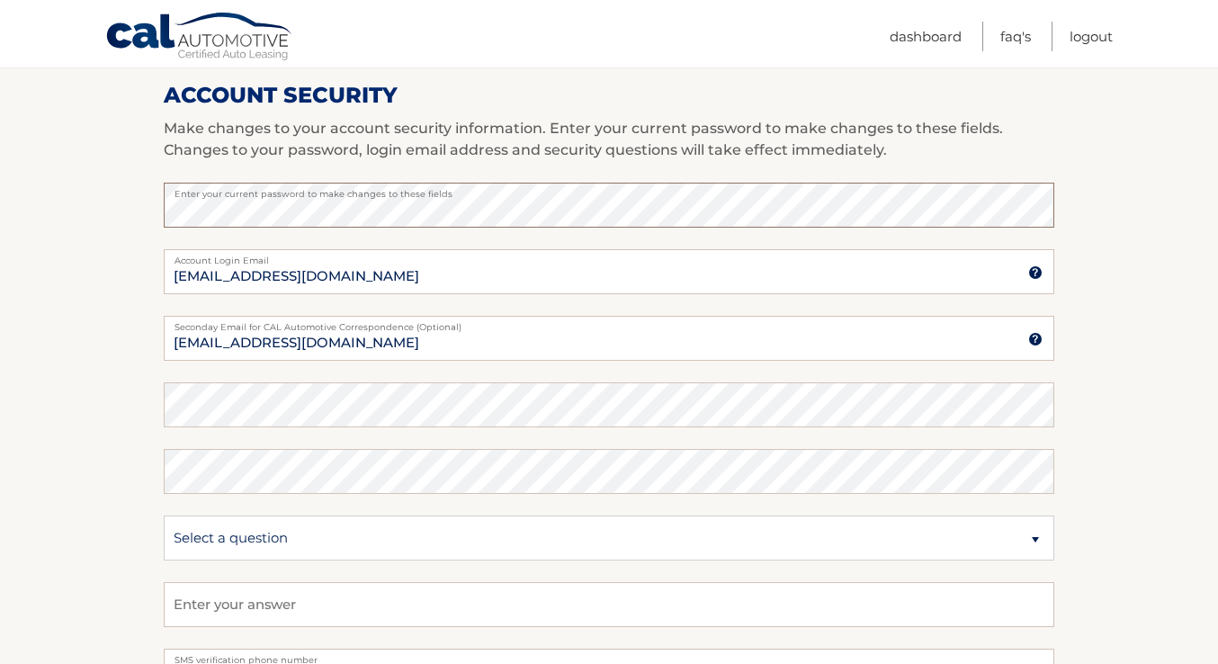
scroll to position [846, 0]
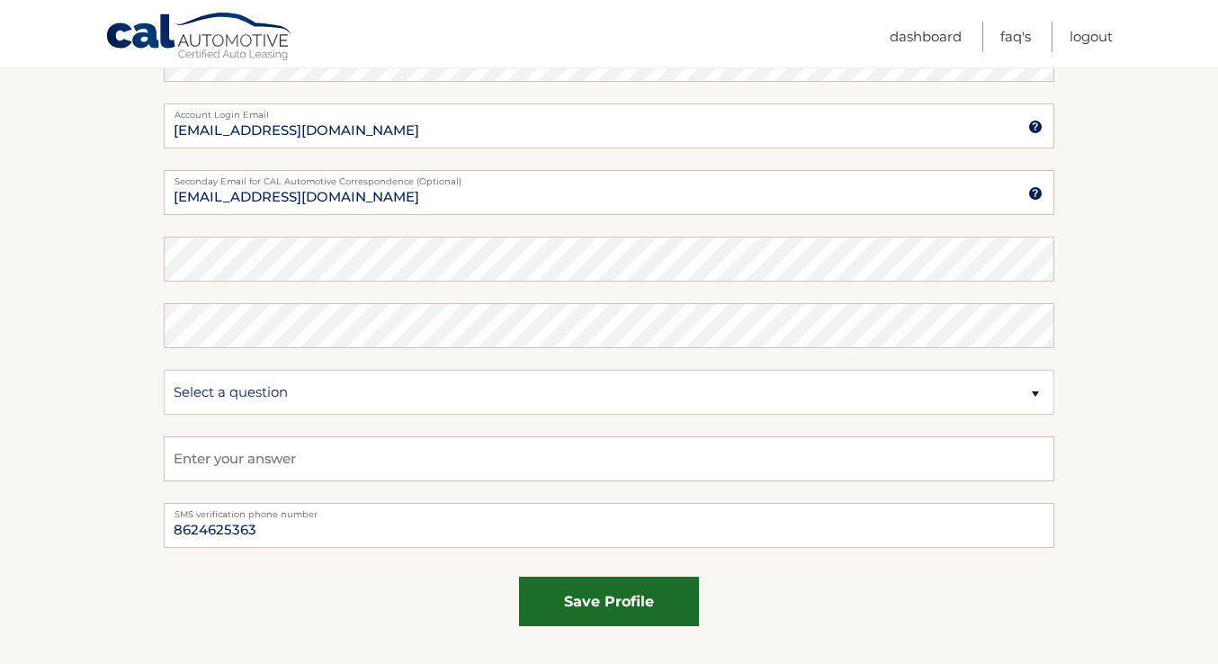
click at [586, 618] on button "save profile" at bounding box center [609, 600] width 180 height 49
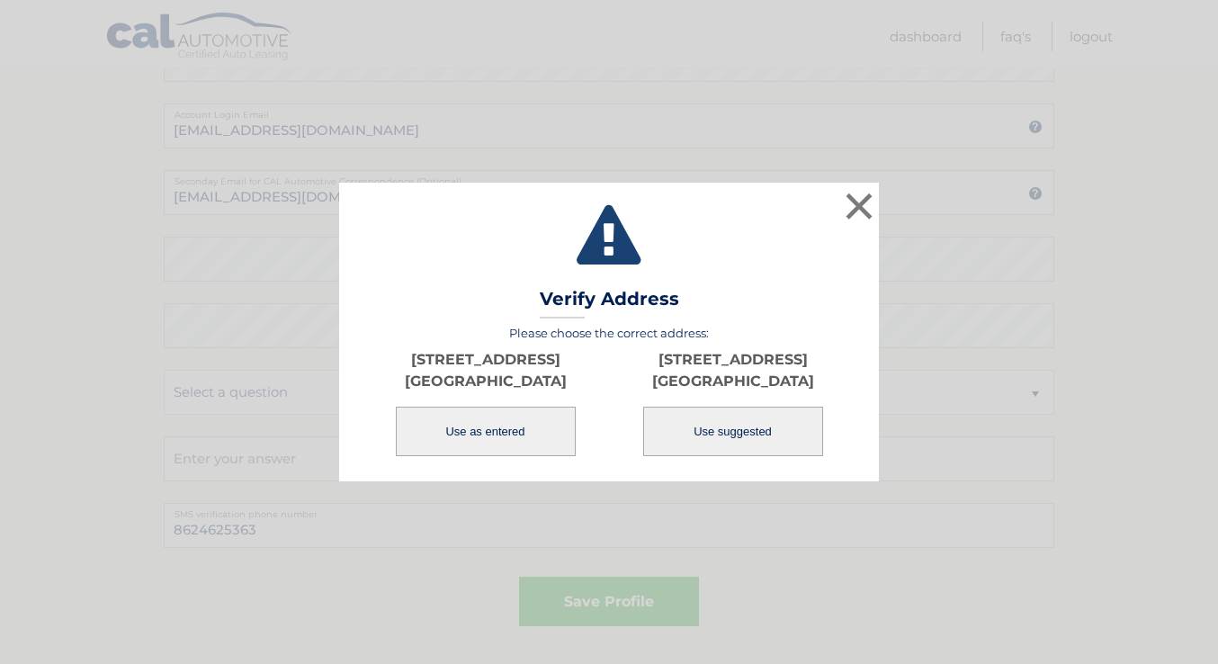
click at [751, 445] on button "Use suggested" at bounding box center [733, 430] width 180 height 49
type input "317 ESPANONG RD"
type input "LAKE HOPATCONG"
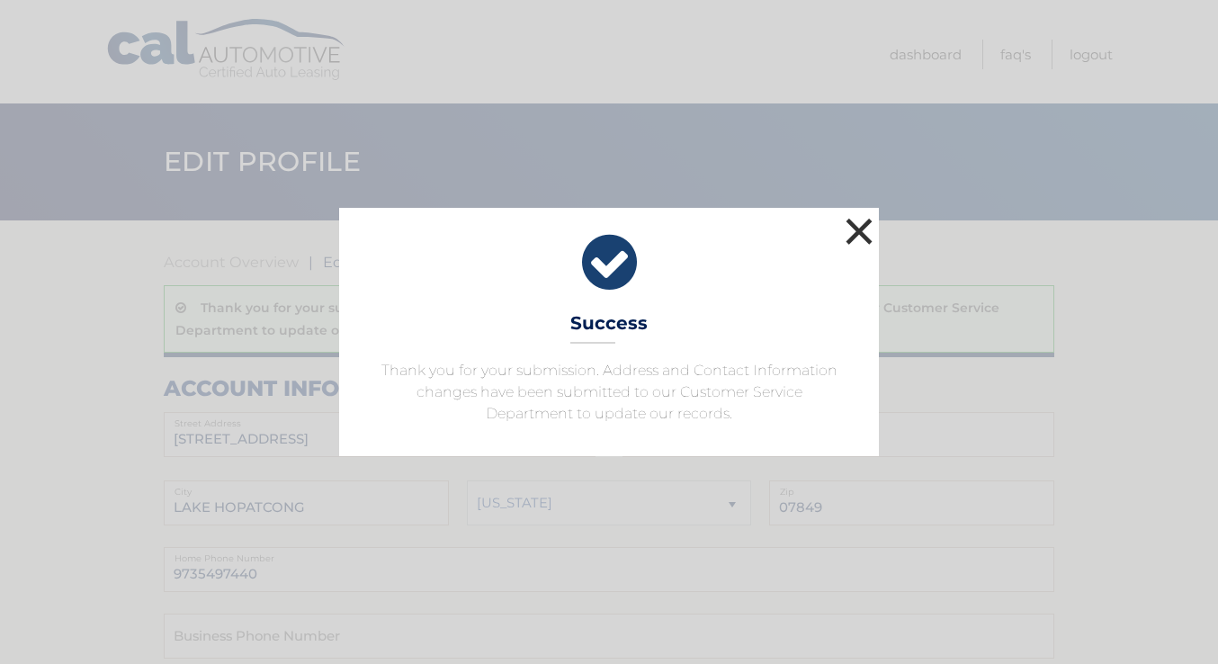
click at [862, 237] on button "×" at bounding box center [859, 231] width 36 height 36
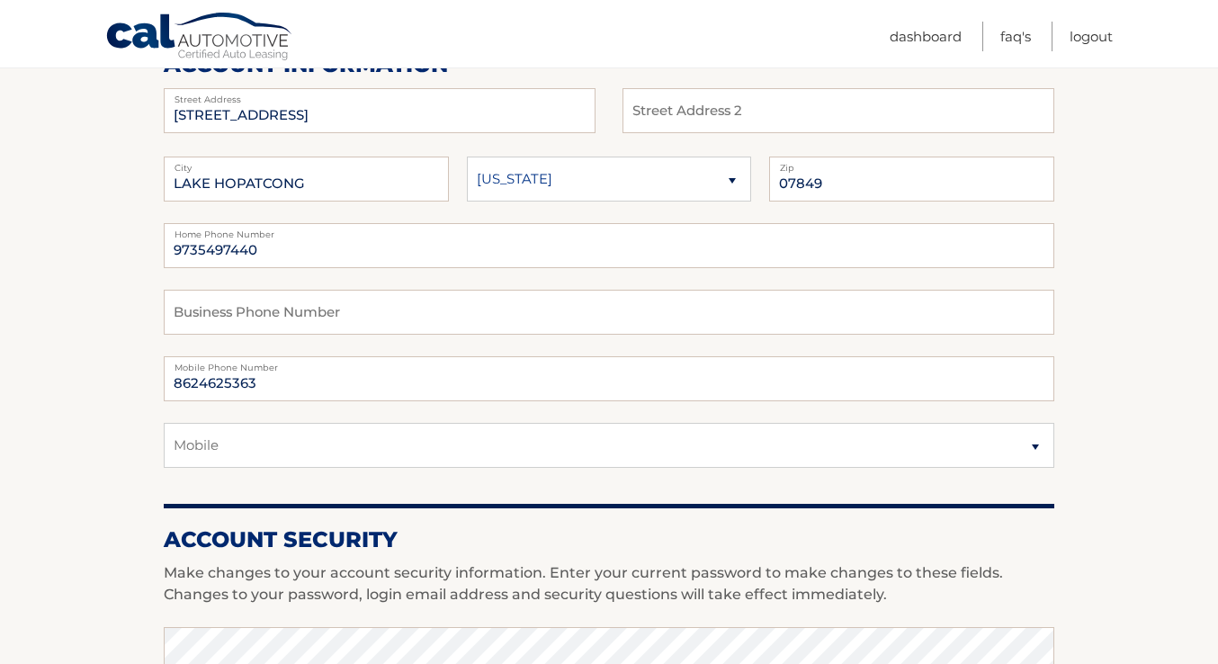
scroll to position [329, 0]
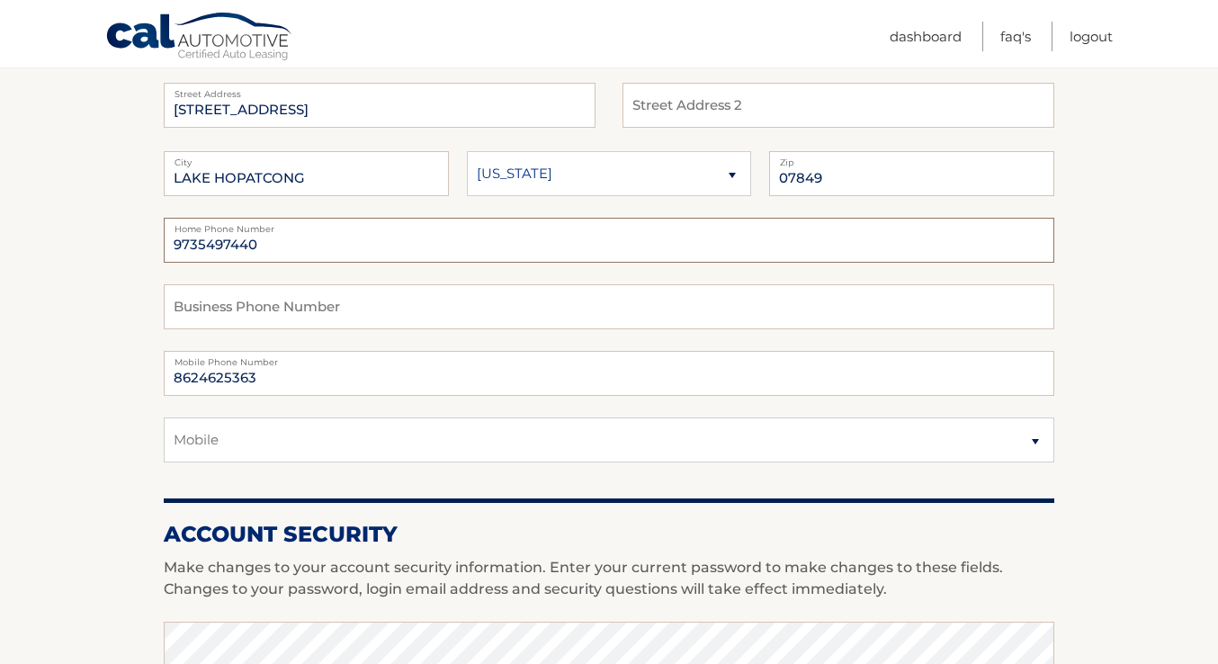
drag, startPoint x: 266, startPoint y: 237, endPoint x: 115, endPoint y: 243, distance: 151.2
click at [115, 243] on section "Account Overview | Edit Profile Thank you for your submission. Address and Cont…" at bounding box center [609, 579] width 1218 height 1377
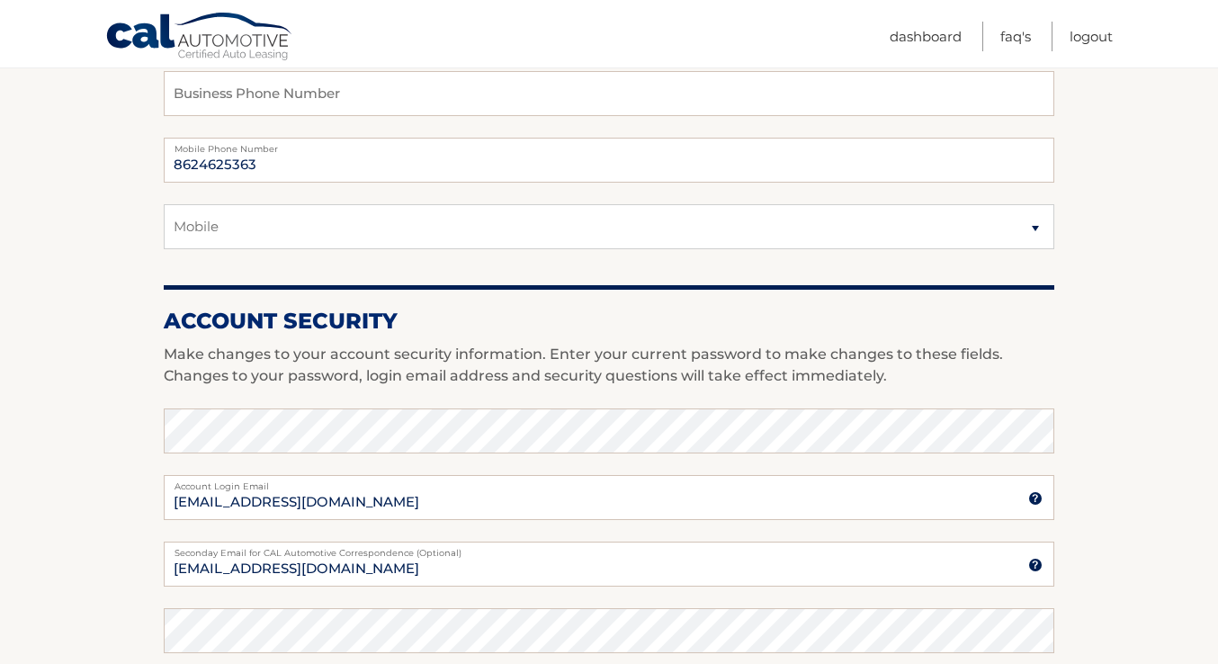
scroll to position [544, 0]
type input "8629449087"
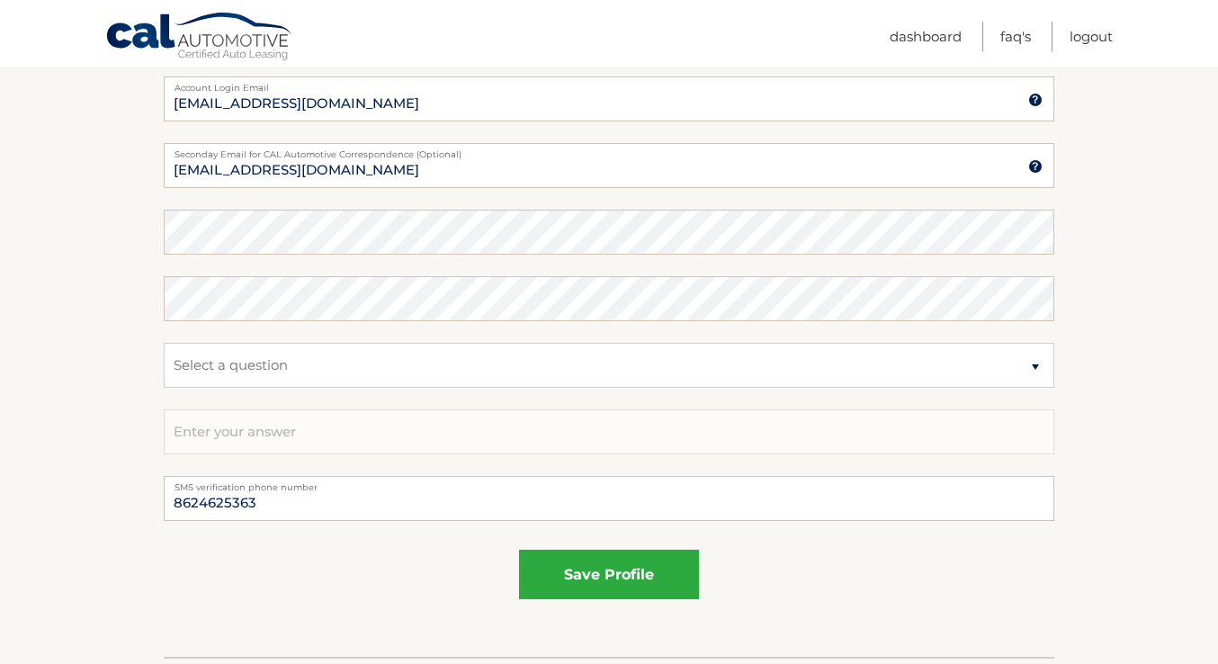
scroll to position [986, 0]
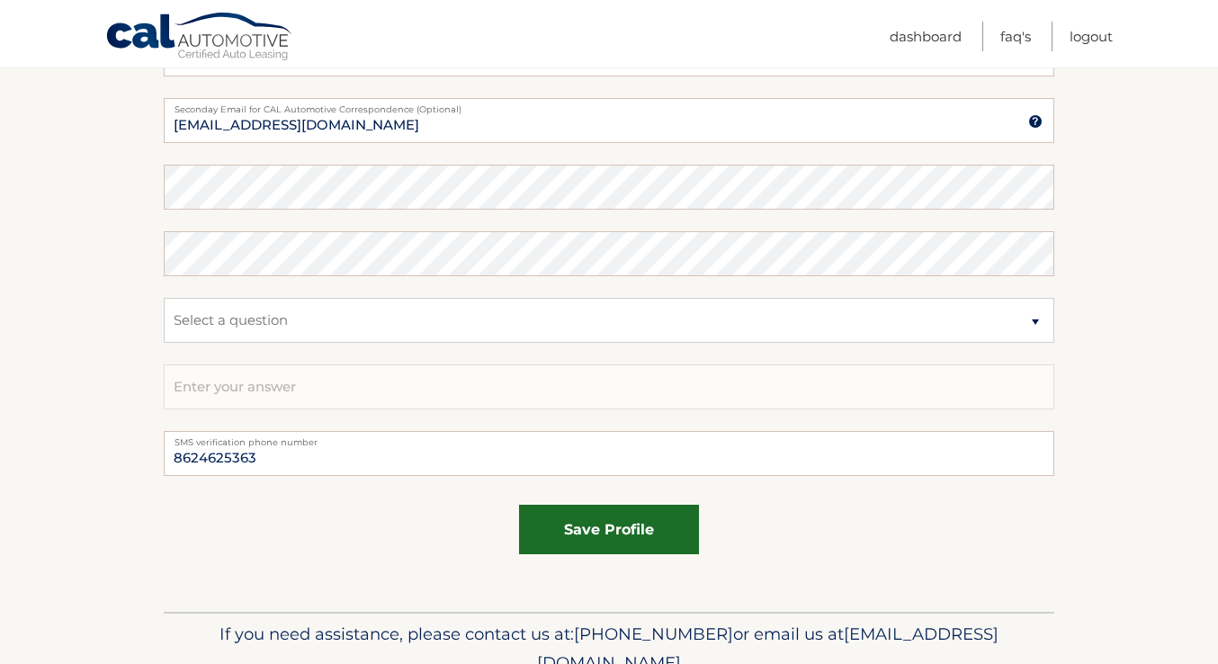
click at [592, 513] on button "save profile" at bounding box center [609, 529] width 180 height 49
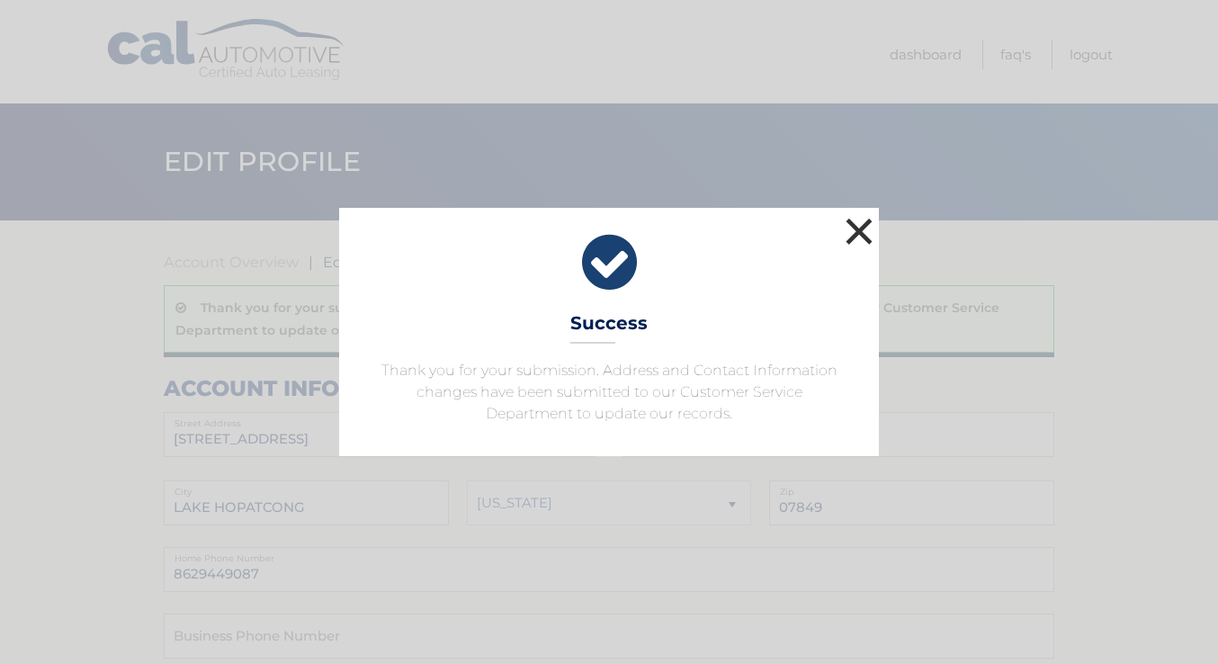
click at [858, 214] on button "×" at bounding box center [859, 231] width 36 height 36
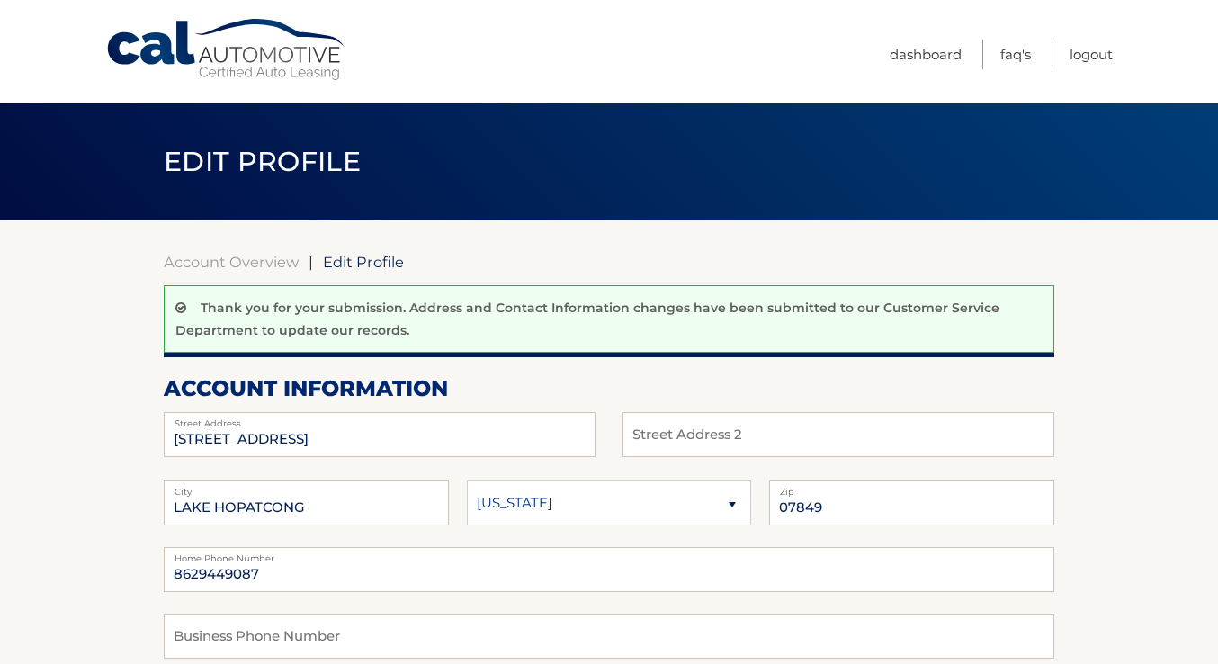
click at [267, 28] on link "Cal Automotive" at bounding box center [226, 50] width 243 height 64
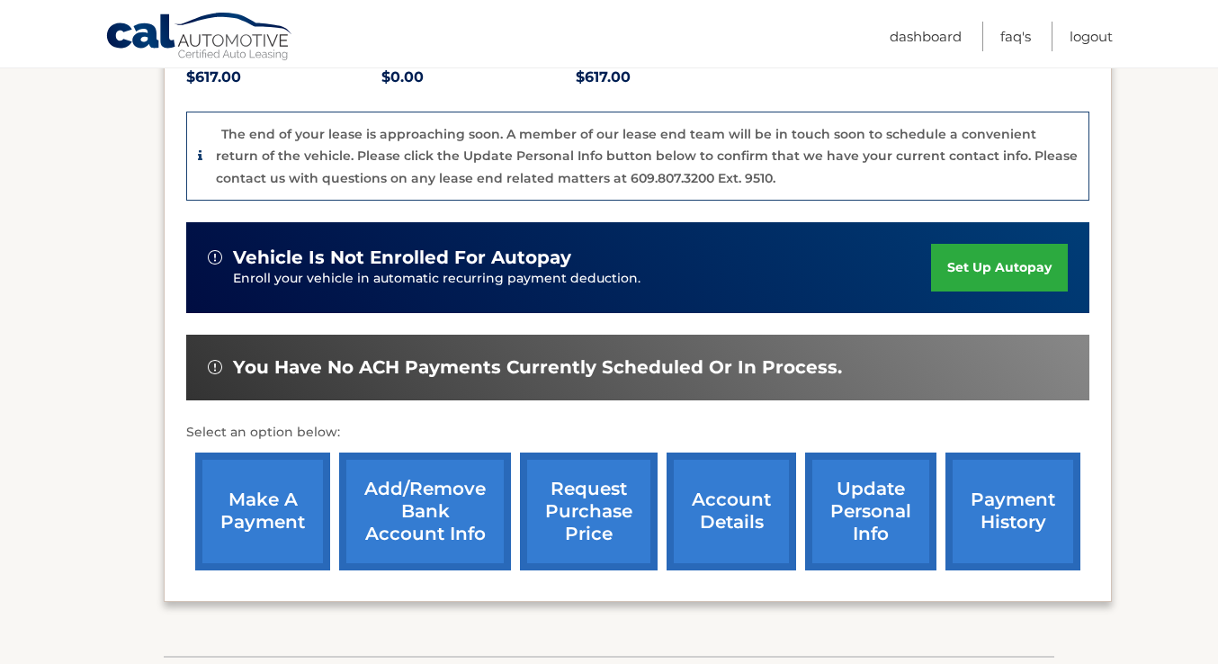
scroll to position [432, 0]
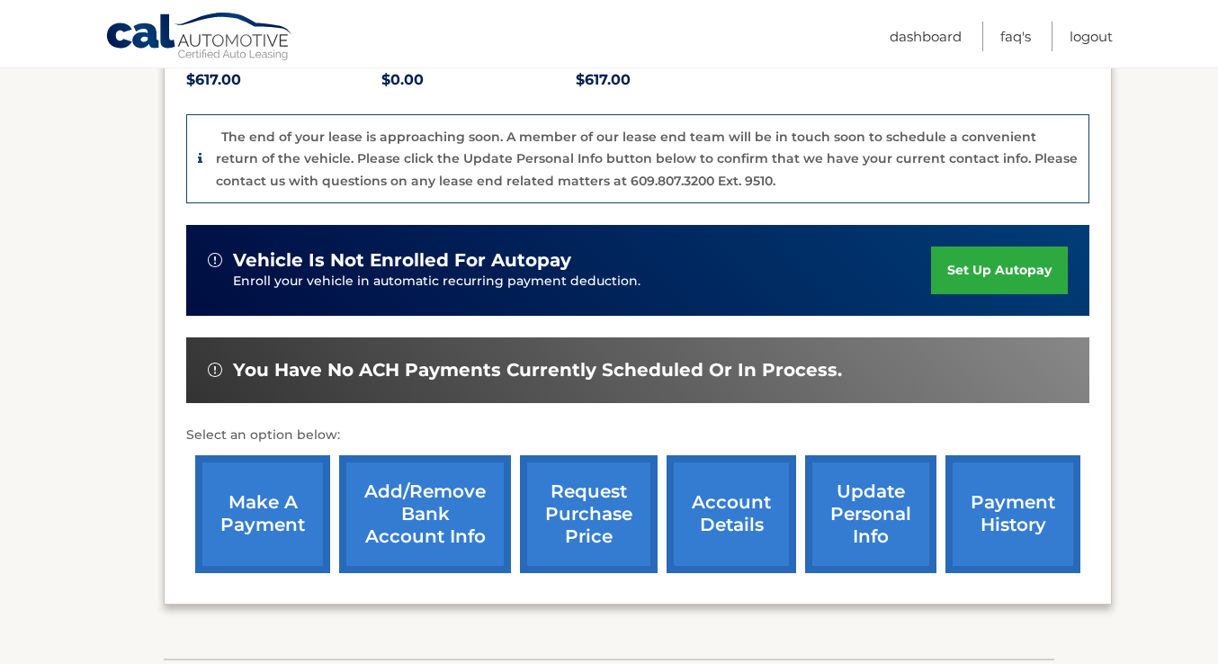
click at [628, 548] on link "request purchase price" at bounding box center [589, 514] width 138 height 118
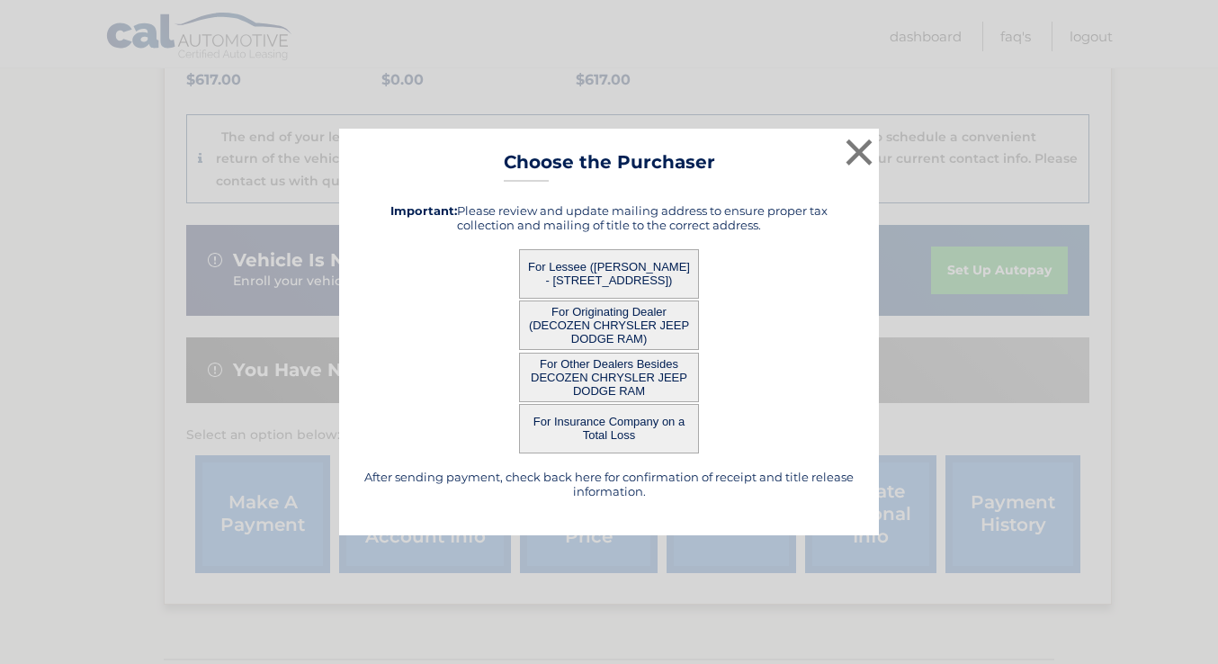
click at [657, 285] on button "For Lessee ([PERSON_NAME] - [STREET_ADDRESS])" at bounding box center [609, 273] width 180 height 49
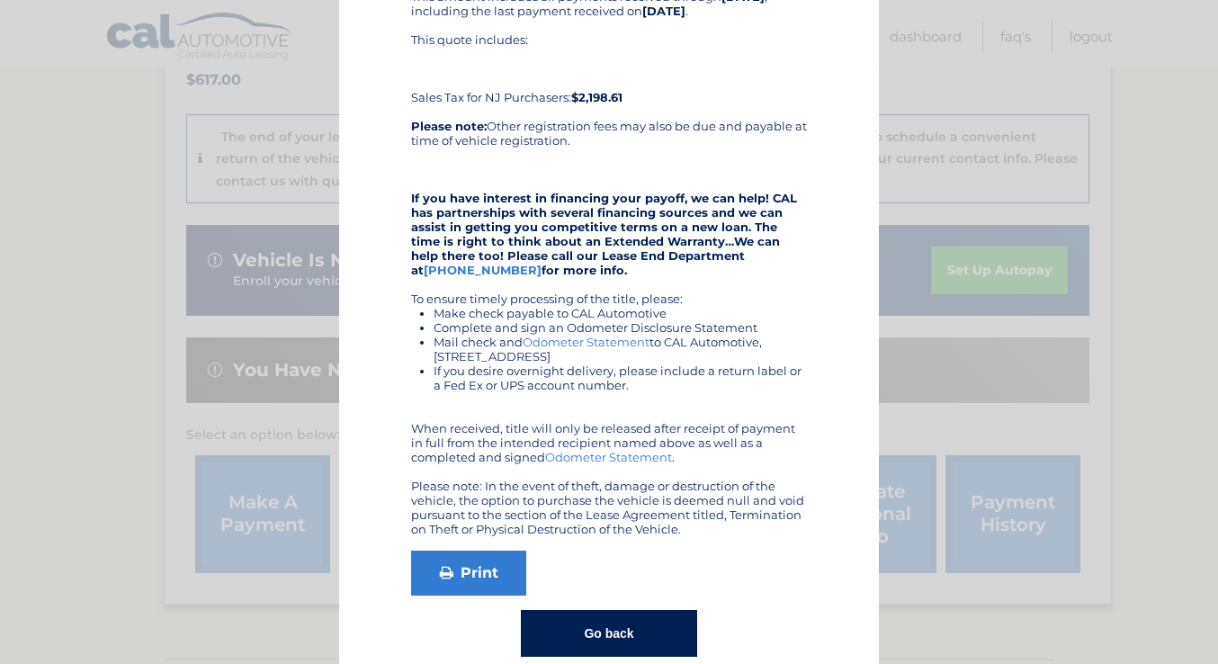
scroll to position [0, 0]
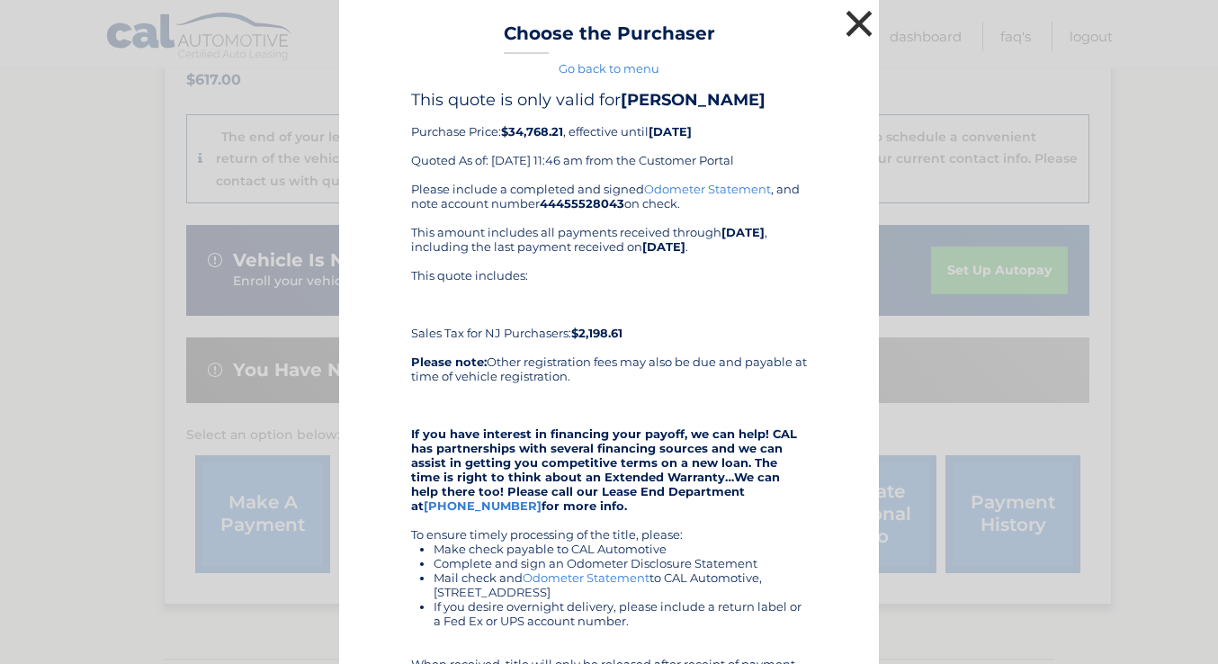
click at [844, 33] on button "×" at bounding box center [859, 23] width 36 height 36
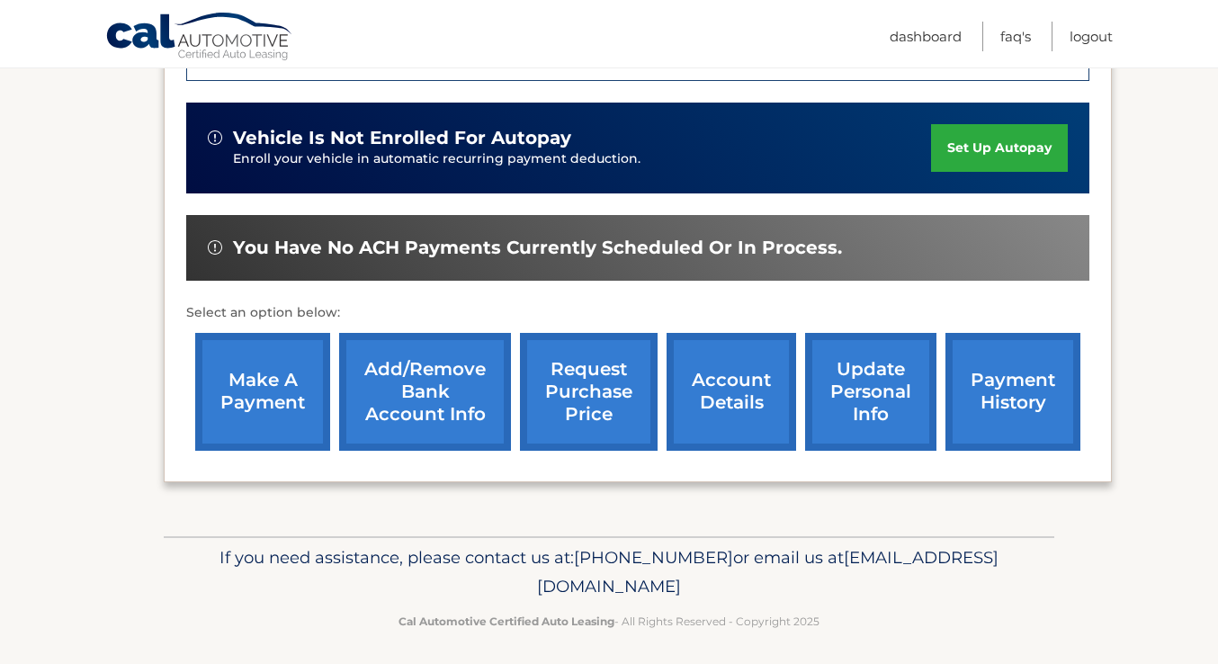
scroll to position [549, 0]
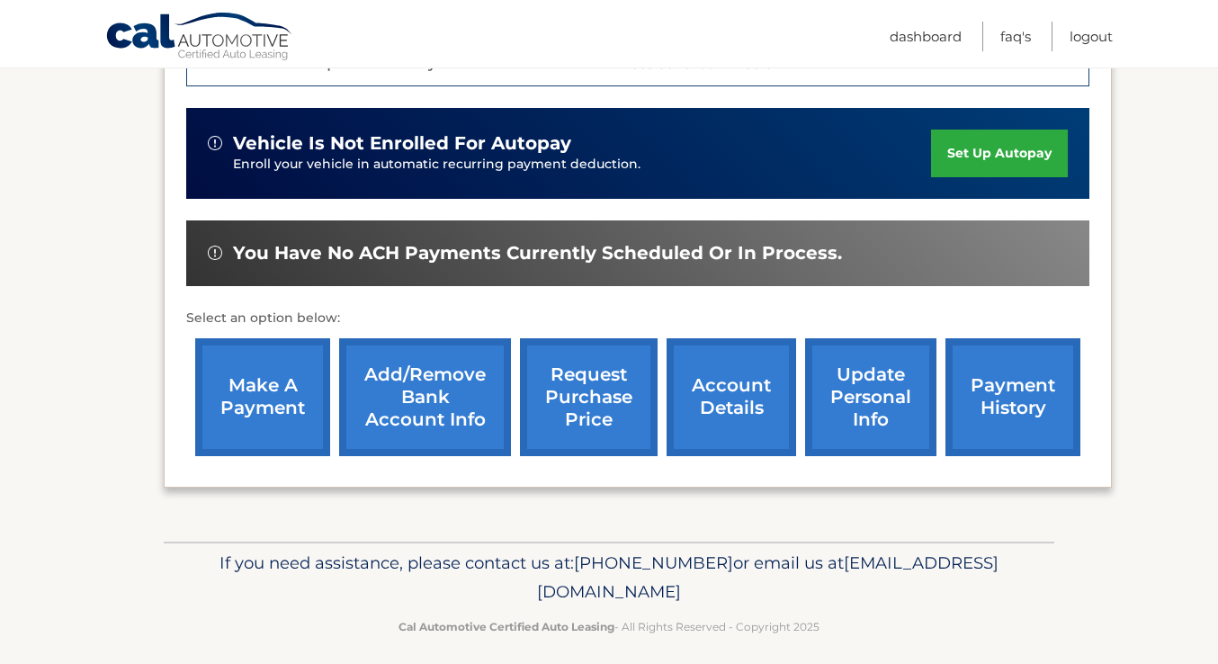
click at [893, 406] on link "update personal info" at bounding box center [870, 397] width 131 height 118
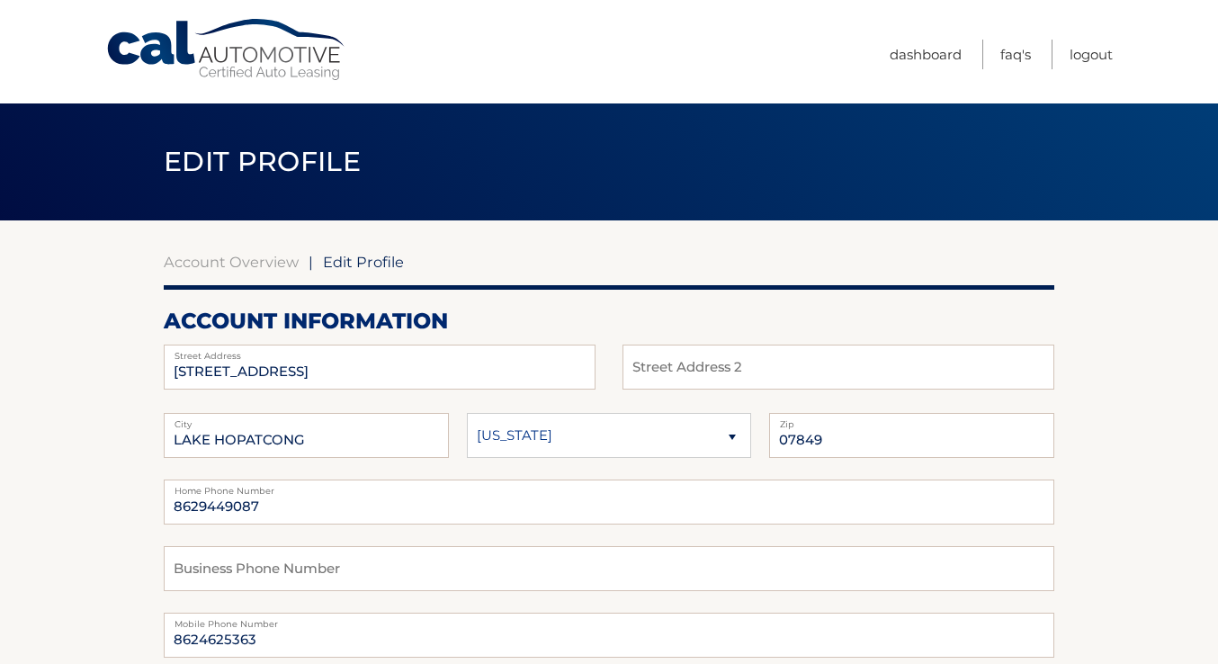
click at [266, 67] on link "Cal Automotive" at bounding box center [226, 50] width 243 height 64
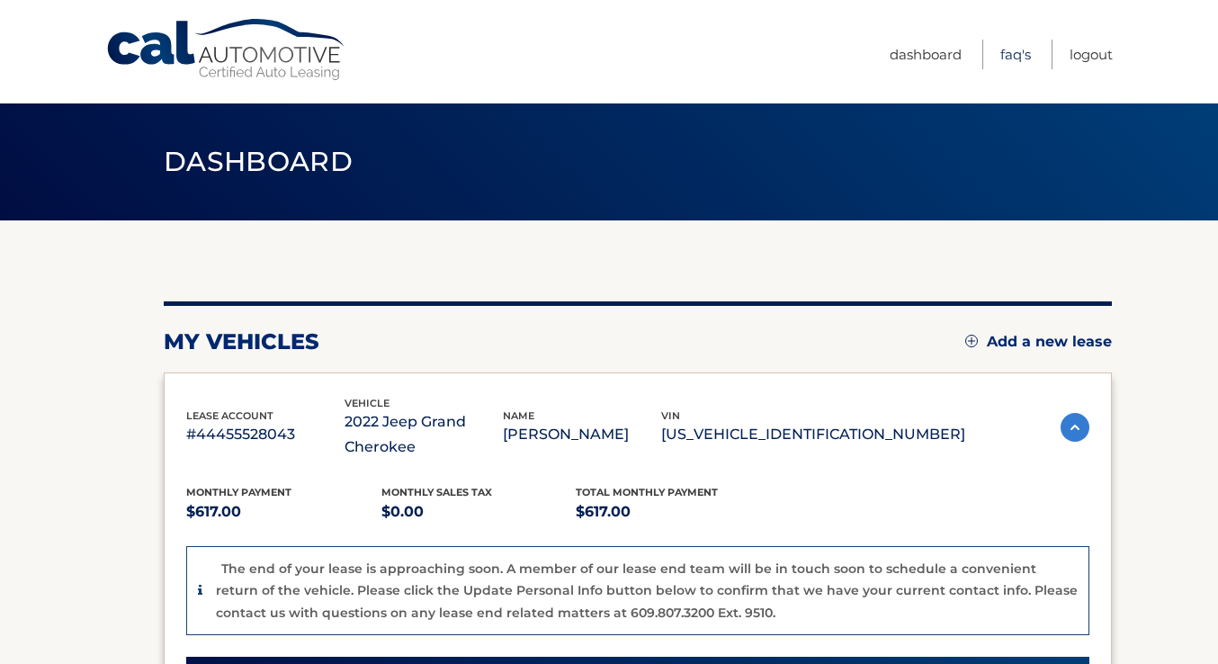
click at [1025, 58] on link "FAQ's" at bounding box center [1015, 55] width 31 height 30
